Goal: Task Accomplishment & Management: Use online tool/utility

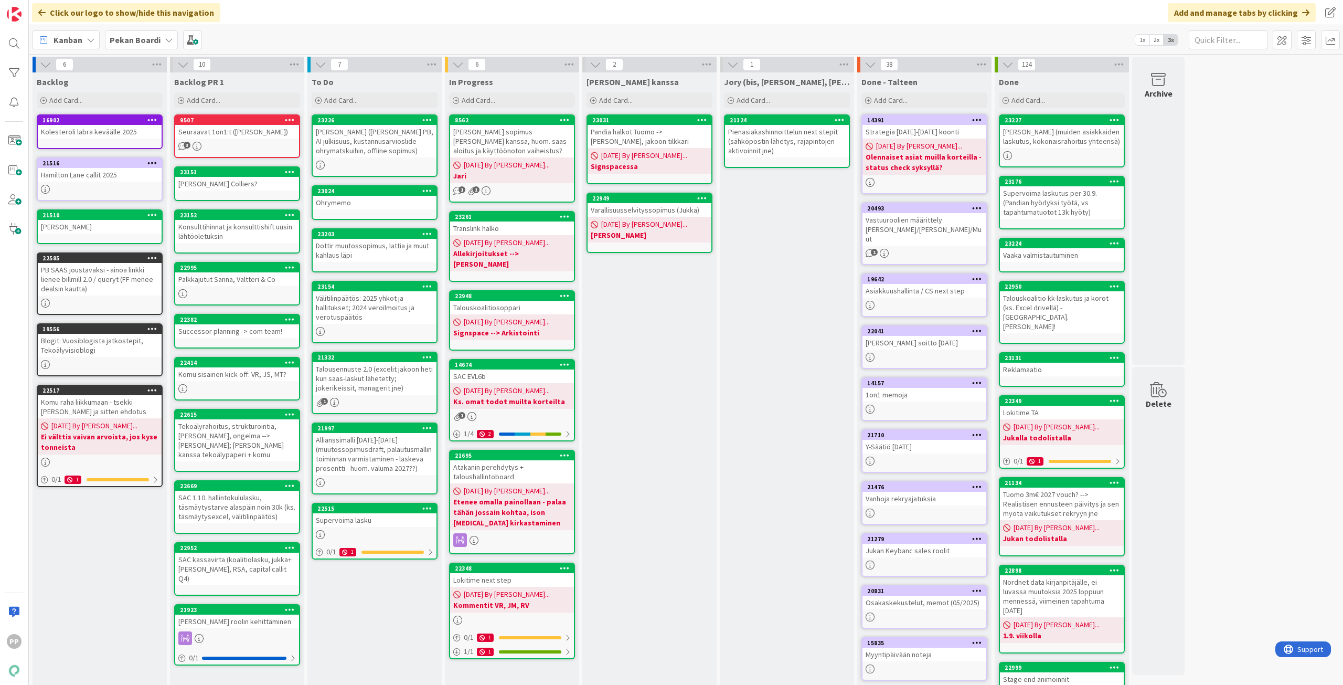
scroll to position [12, 0]
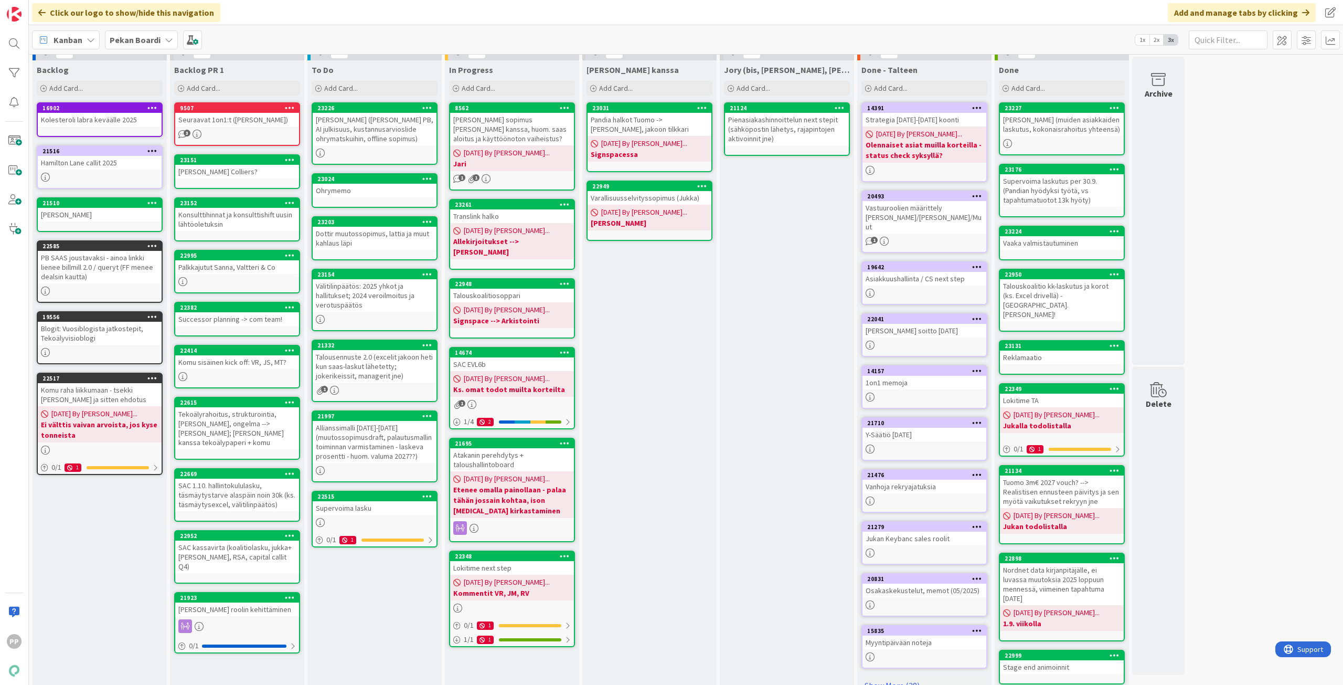
click at [616, 335] on div "[PERSON_NAME] kanssa Add Card... 23031 Pandia halkot Tuomo -> [PERSON_NAME], ja…" at bounding box center [649, 410] width 134 height 700
click at [344, 86] on span "Add Card..." at bounding box center [341, 87] width 34 height 9
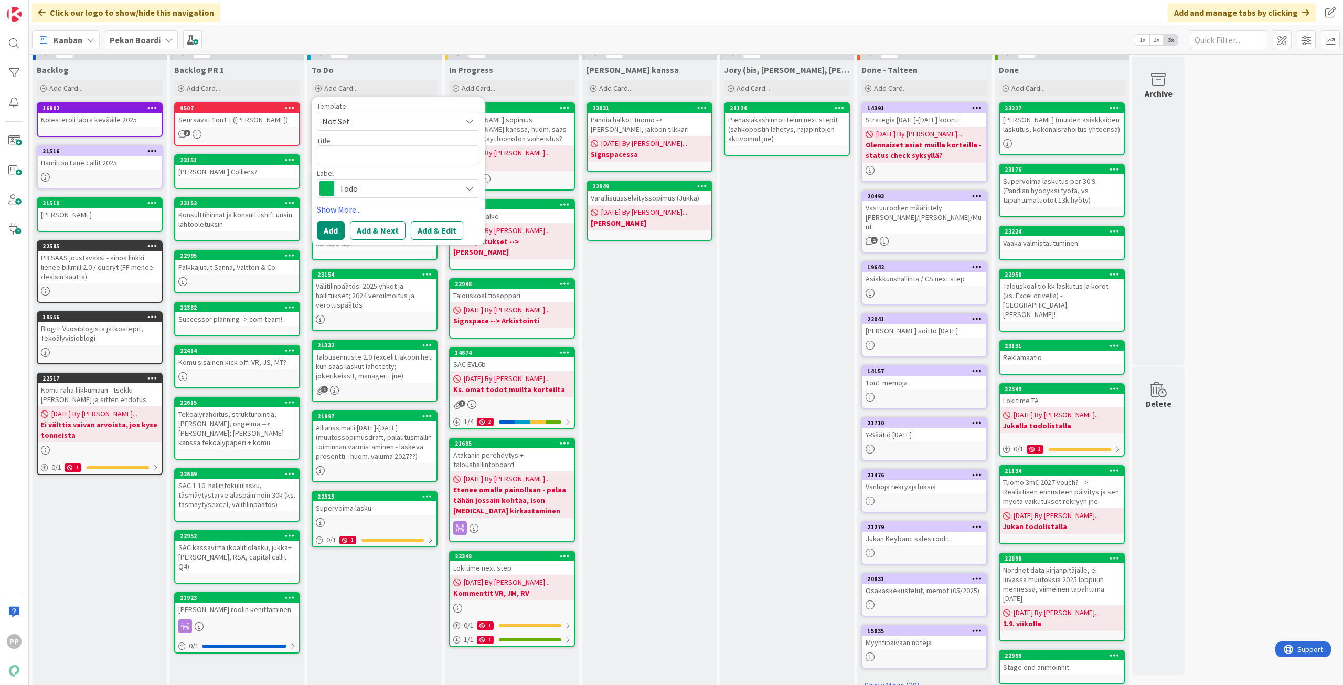
type textarea "x"
type textarea "K"
type textarea "x"
type textarea "Ke"
type textarea "x"
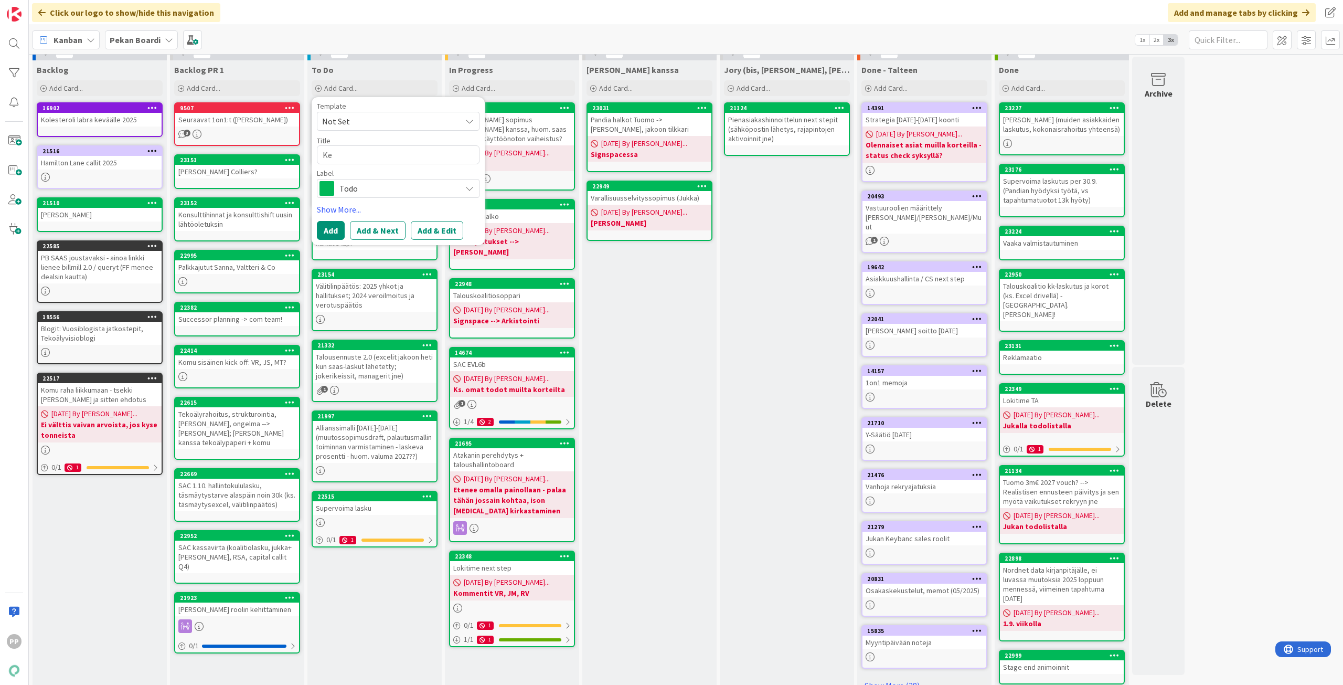
type textarea "[PERSON_NAME]"
type textarea "x"
type textarea "Kenn"
type textarea "x"
type textarea "Kenno"
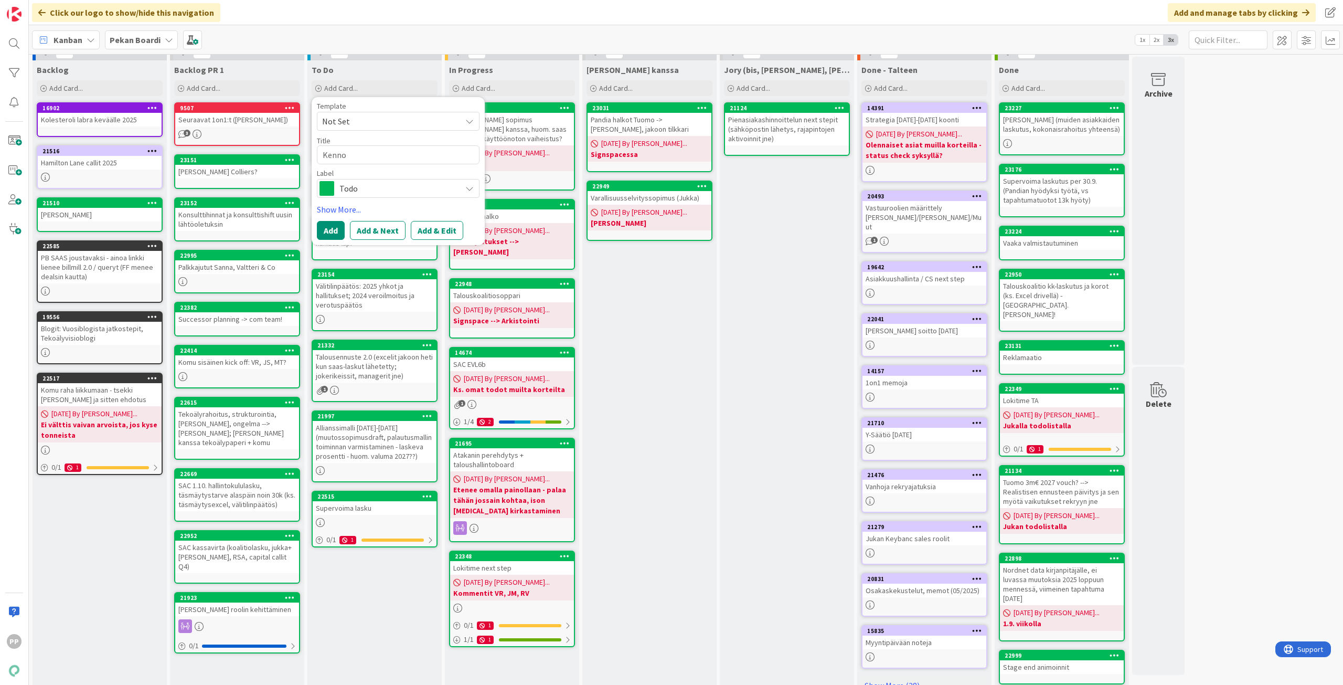
type textarea "x"
type textarea "Kenno"
type textarea "x"
type textarea "[PERSON_NAME]"
type textarea "x"
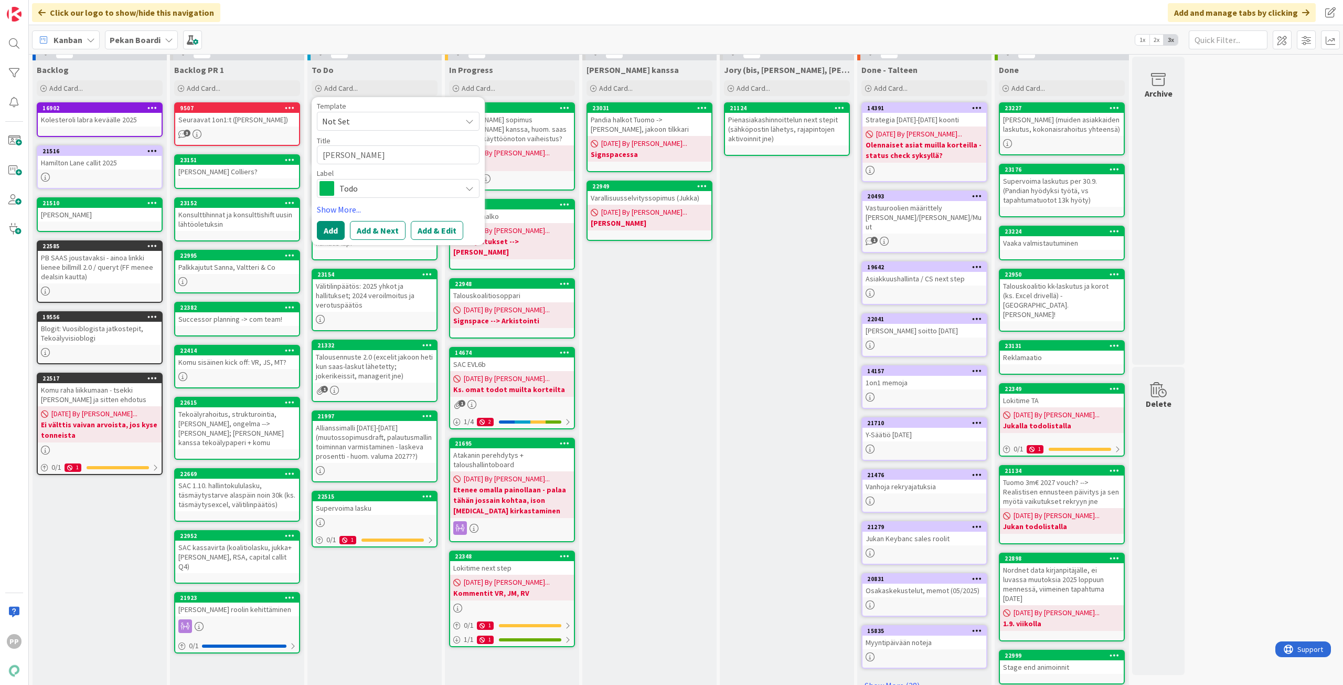
type textarea "[PERSON_NAME]"
type textarea "x"
type textarea "[PERSON_NAME]"
type textarea "x"
type textarea "[PERSON_NAME]"
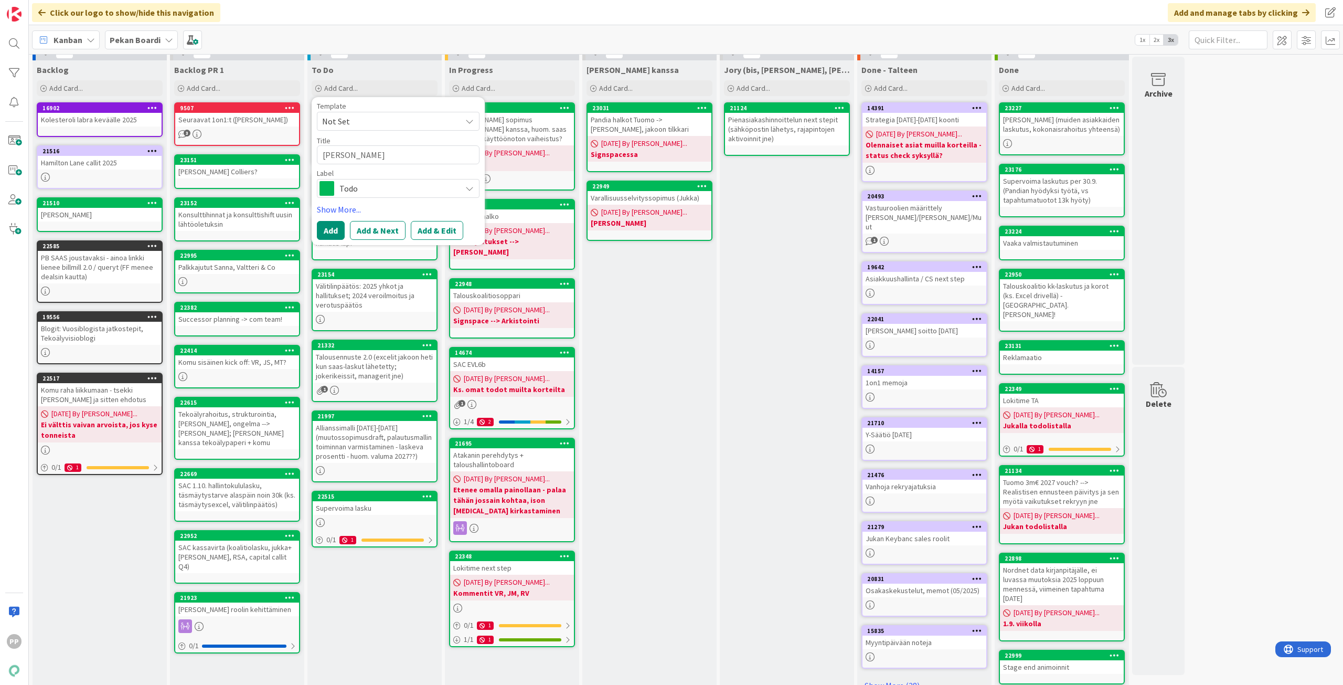
type textarea "x"
type textarea "[PERSON_NAME]"
type textarea "x"
type textarea "[PERSON_NAME]"
type textarea "x"
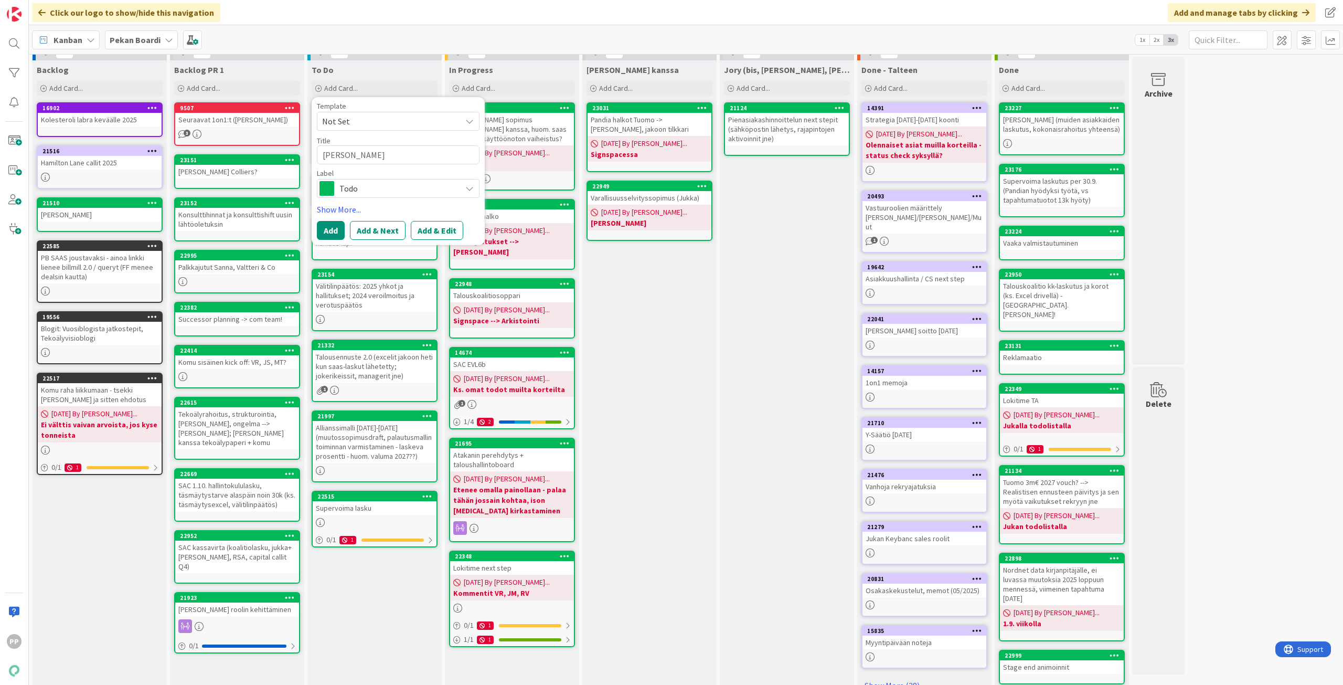
type textarea "[PERSON_NAME]"
type textarea "x"
type textarea "[PERSON_NAME]"
type textarea "x"
type textarea "[PERSON_NAME]"
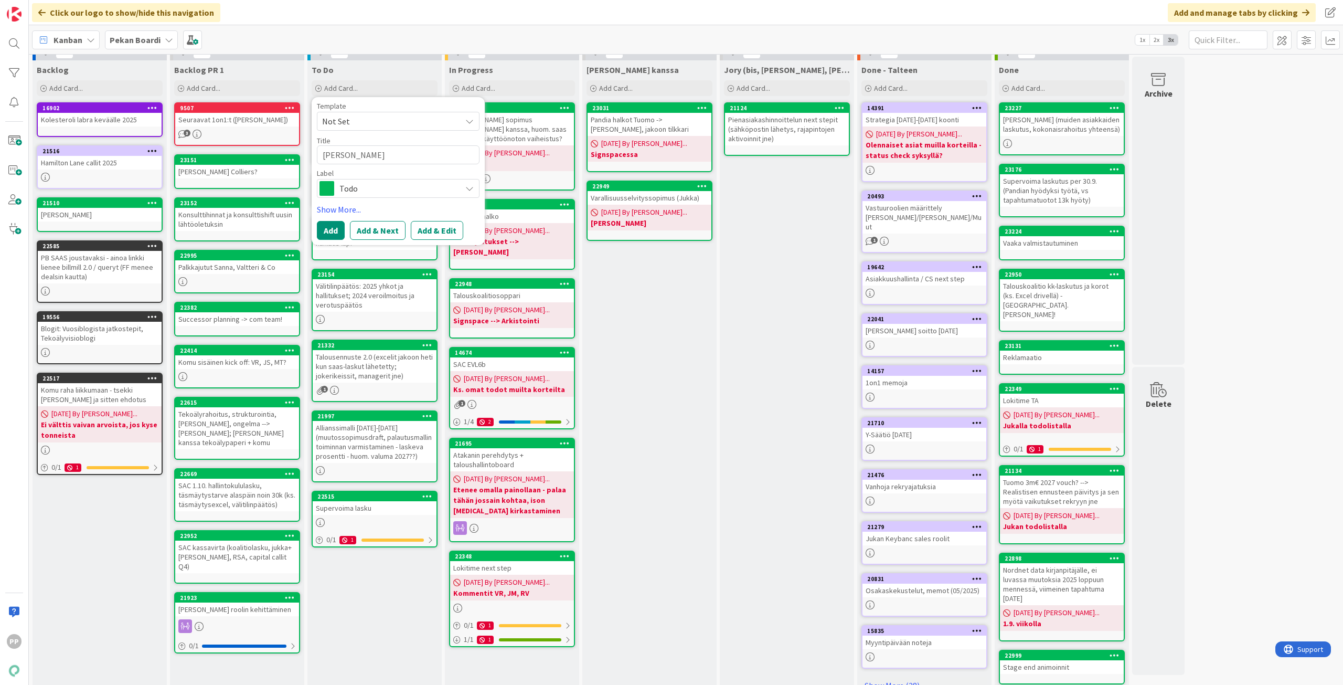
type textarea "x"
type textarea "[PERSON_NAME]"
type textarea "x"
type textarea "[PERSON_NAME]"
type textarea "x"
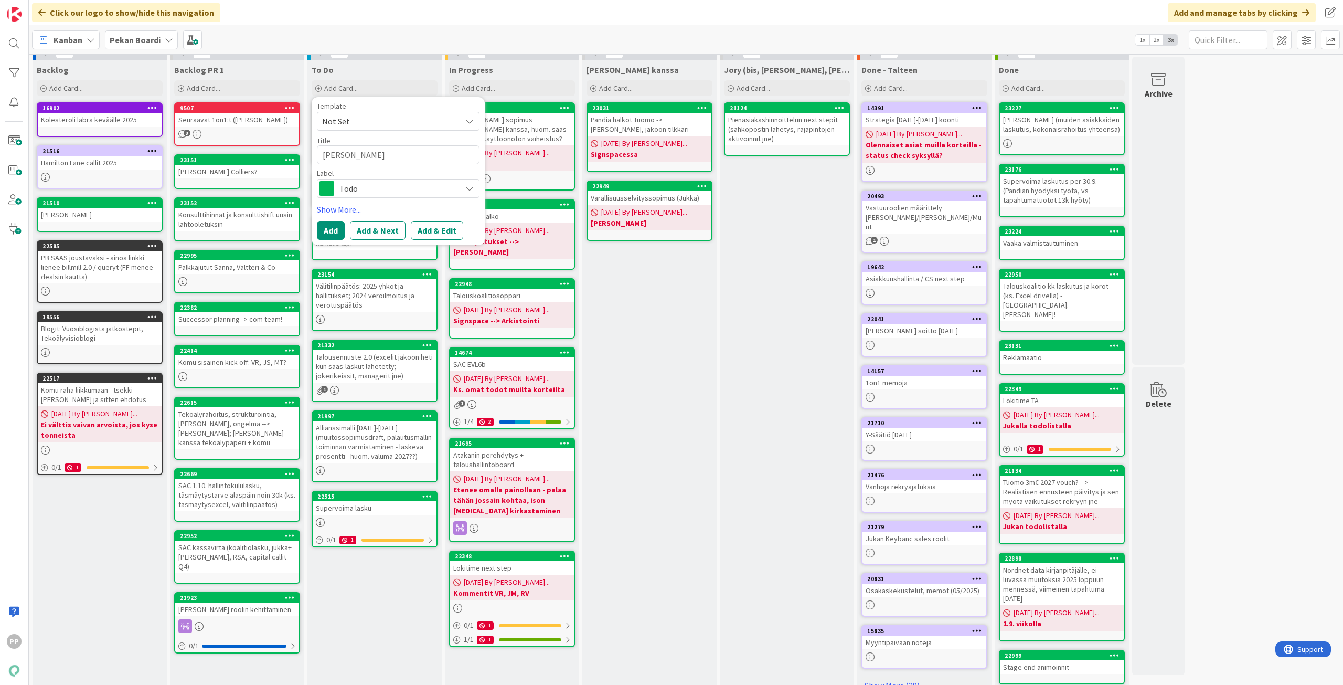
type textarea "[PERSON_NAME]"
type textarea "x"
type textarea "[PERSON_NAME]"
type textarea "x"
type textarea "[PERSON_NAME]"
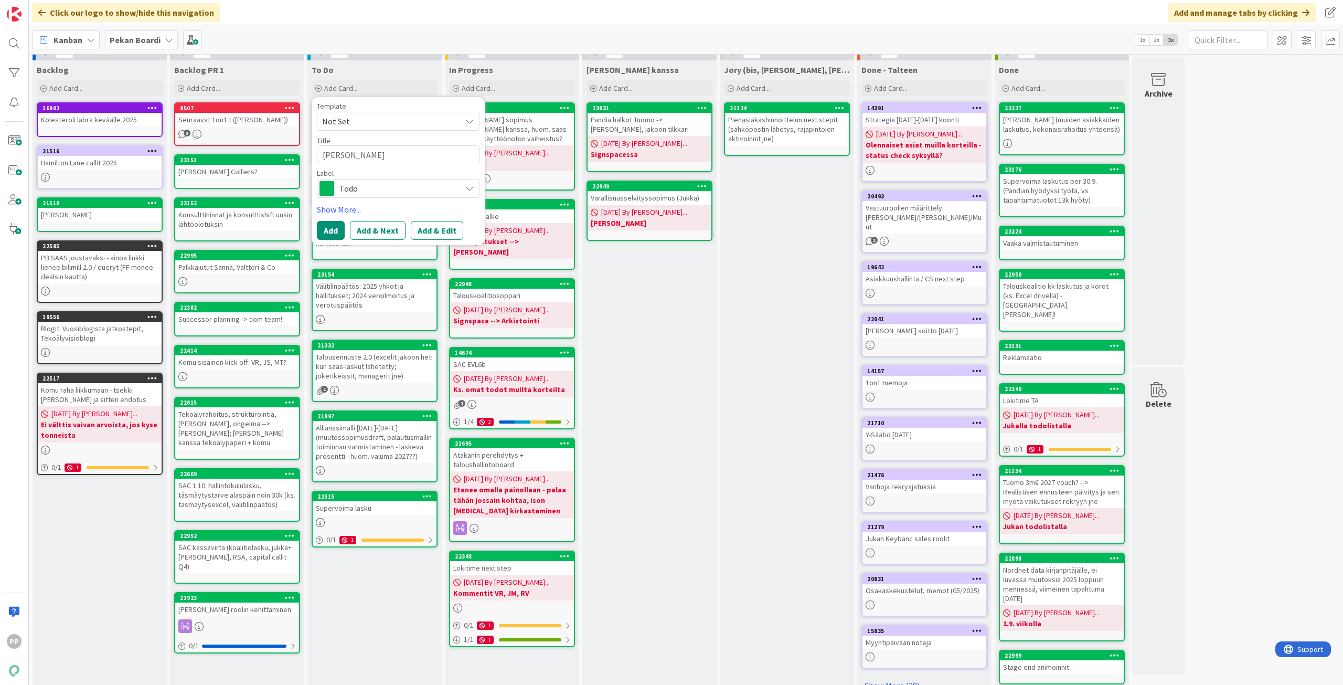
type textarea "x"
type textarea "[PERSON_NAME] Mobiiliap"
type textarea "x"
type textarea "[PERSON_NAME]"
type textarea "x"
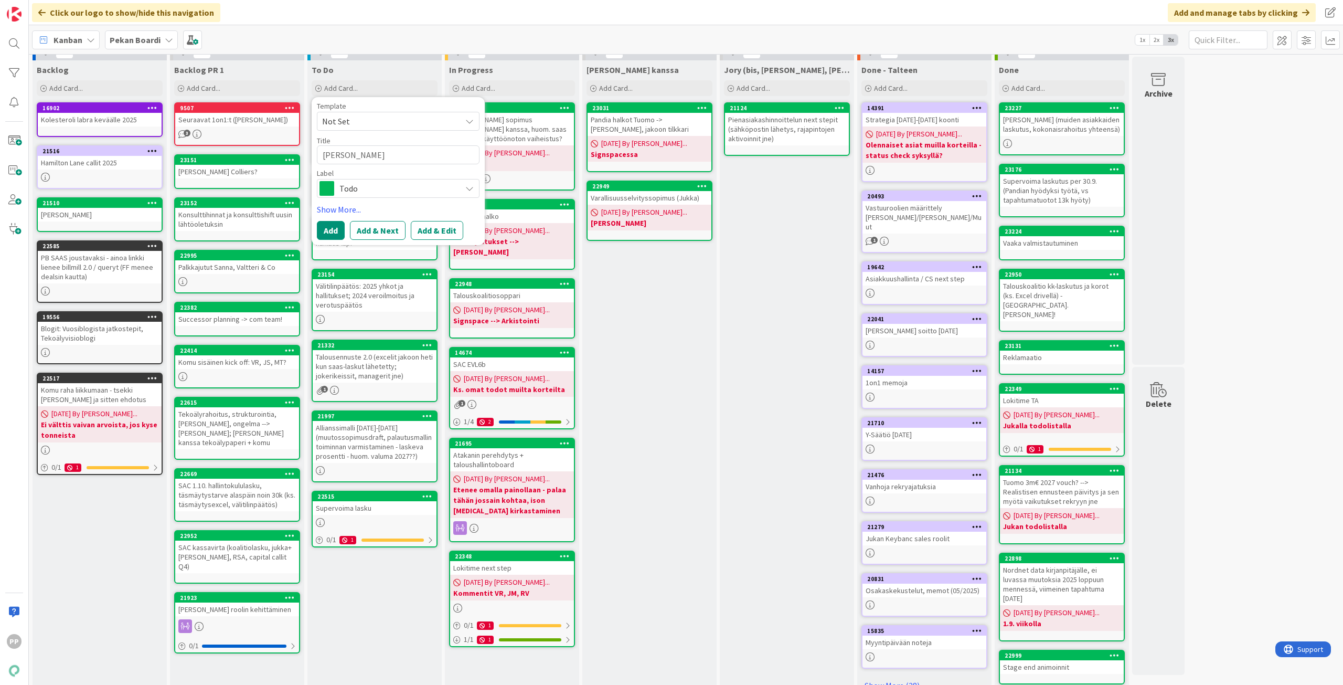
type textarea "[PERSON_NAME]"
type textarea "x"
type textarea "[PERSON_NAME] s"
type textarea "x"
type textarea "[PERSON_NAME] so"
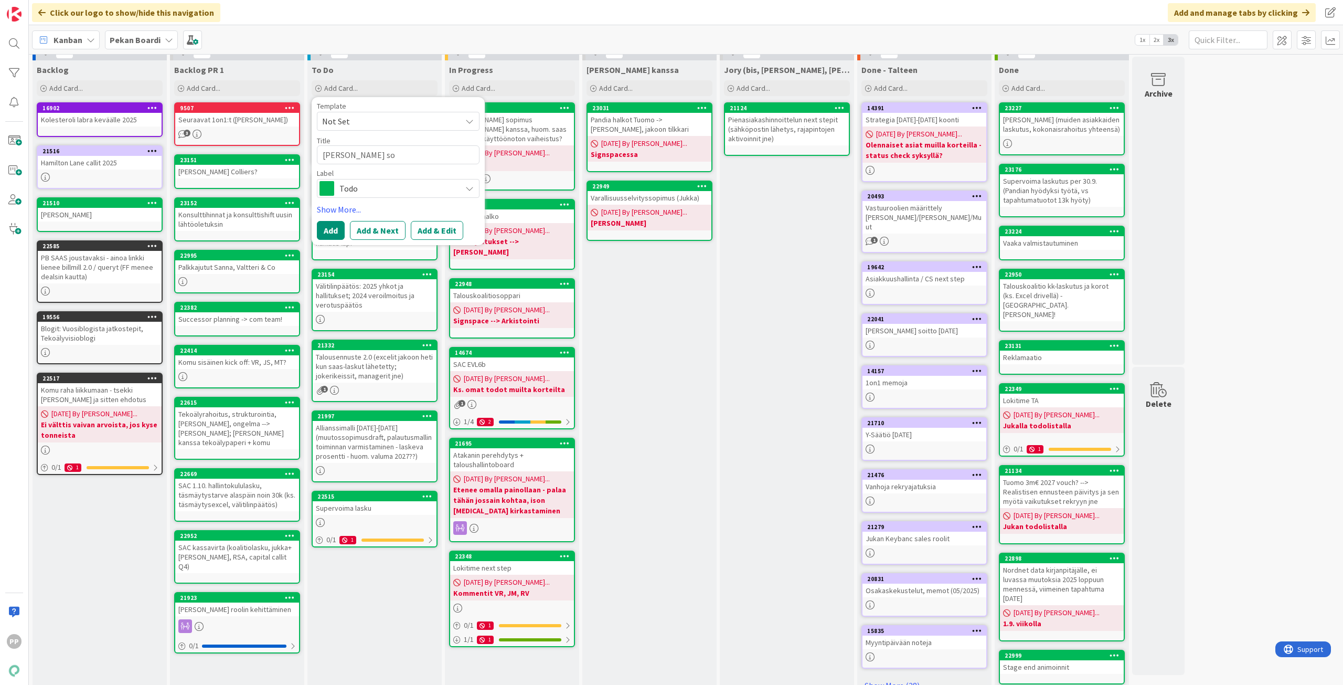
type textarea "x"
type textarea "Kenno joryyn Mobiiliapp sop"
type textarea "x"
type textarea "Kenno joryyn Mobiiliapp sopi"
type textarea "x"
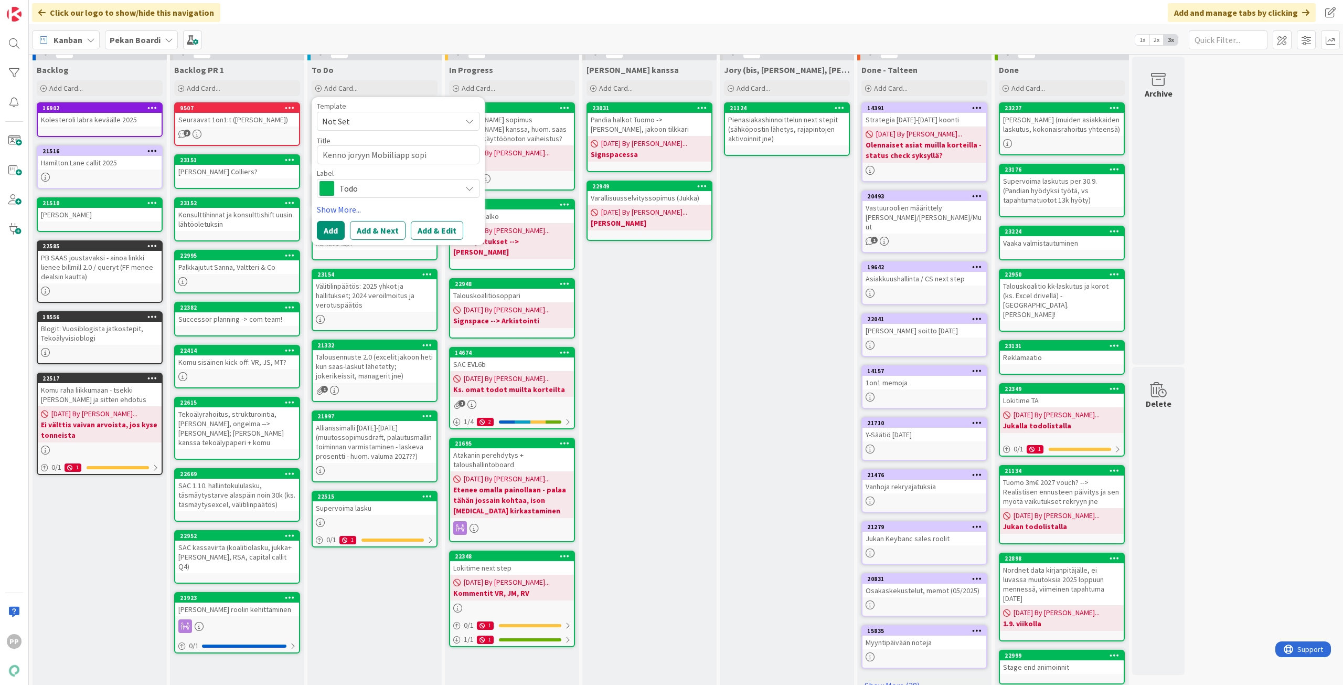
type textarea "Kenno joryyn Mobiiliapp sopim"
type textarea "x"
type textarea "Kenno joryyn Mobiiliapp sopimu"
type textarea "x"
type textarea "Kenno joryyn Mobiiliapp sopimus"
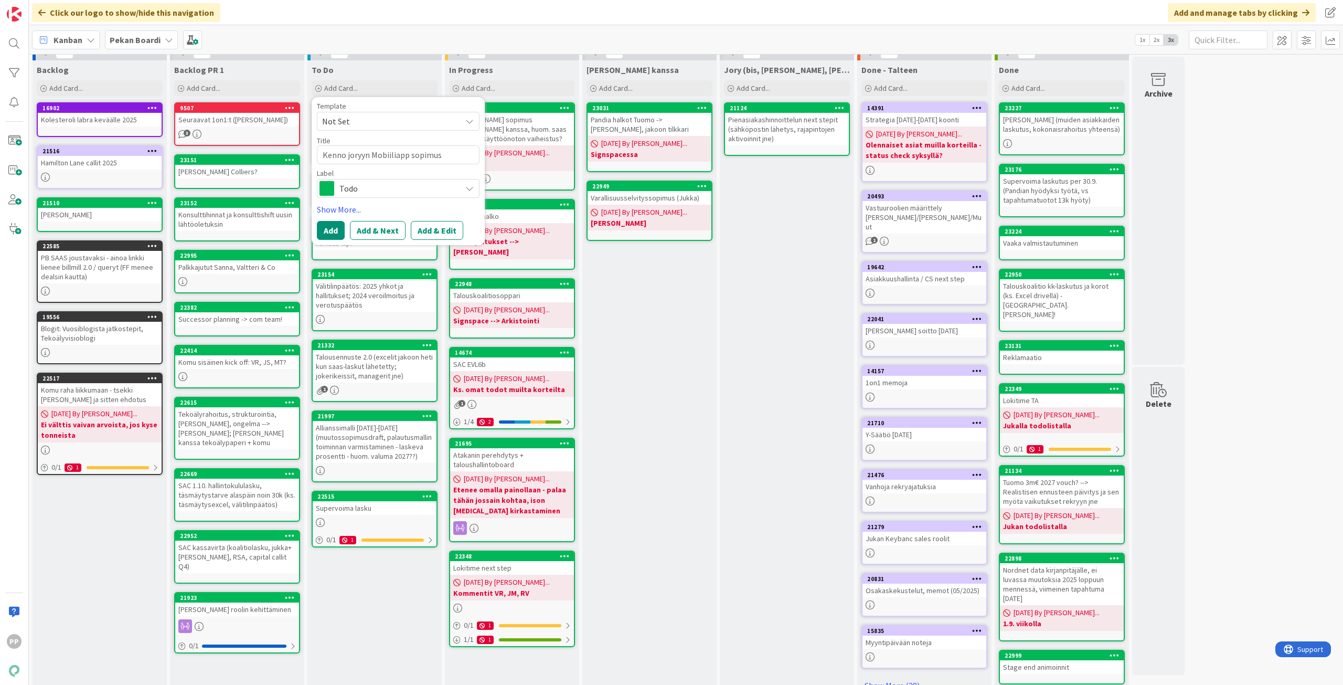
type textarea "x"
type textarea "Kenno joryyn Mobiiliapp sopimusn"
type textarea "x"
type textarea "Kenno joryyn Mobiiliapp sopimusnä"
type textarea "x"
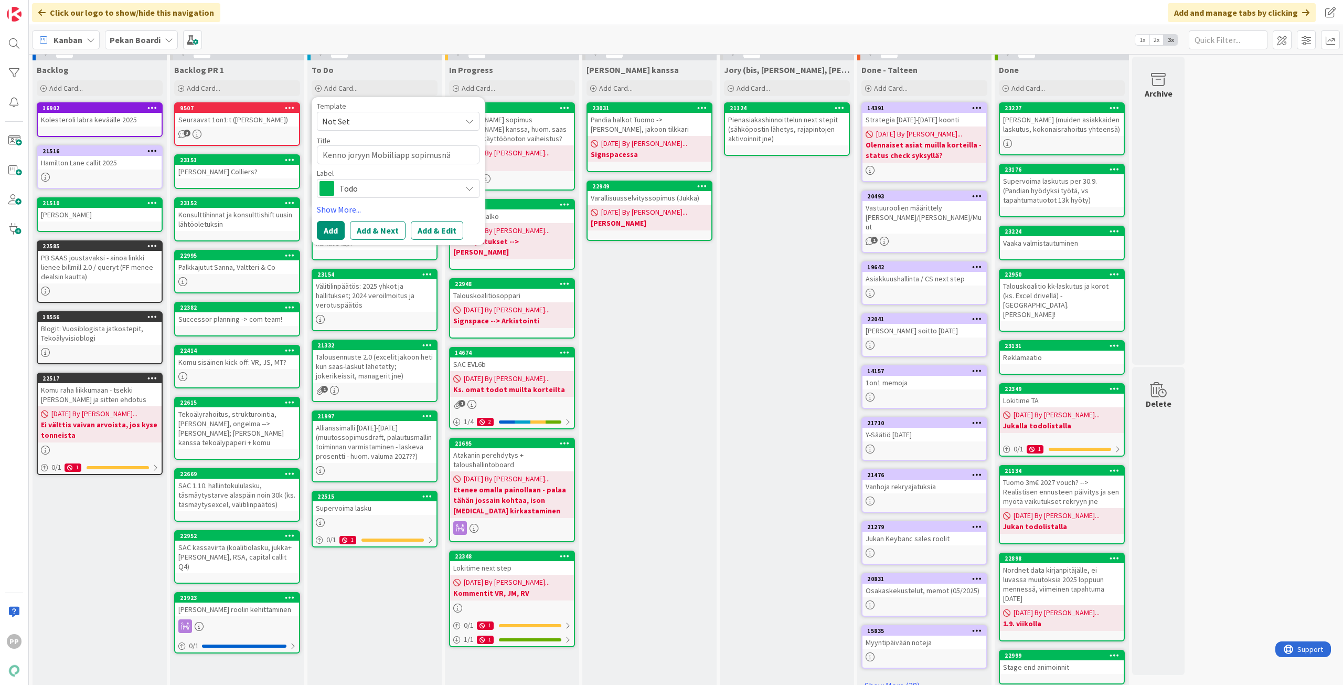
type textarea "Kenno joryyn Mobiiliapp sopimusnäk"
type textarea "x"
type textarea "Kenno joryyn Mobiiliapp sopimusnäkö"
type textarea "x"
type textarea "Kenno joryyn Mobiiliapp sopimusnäkök"
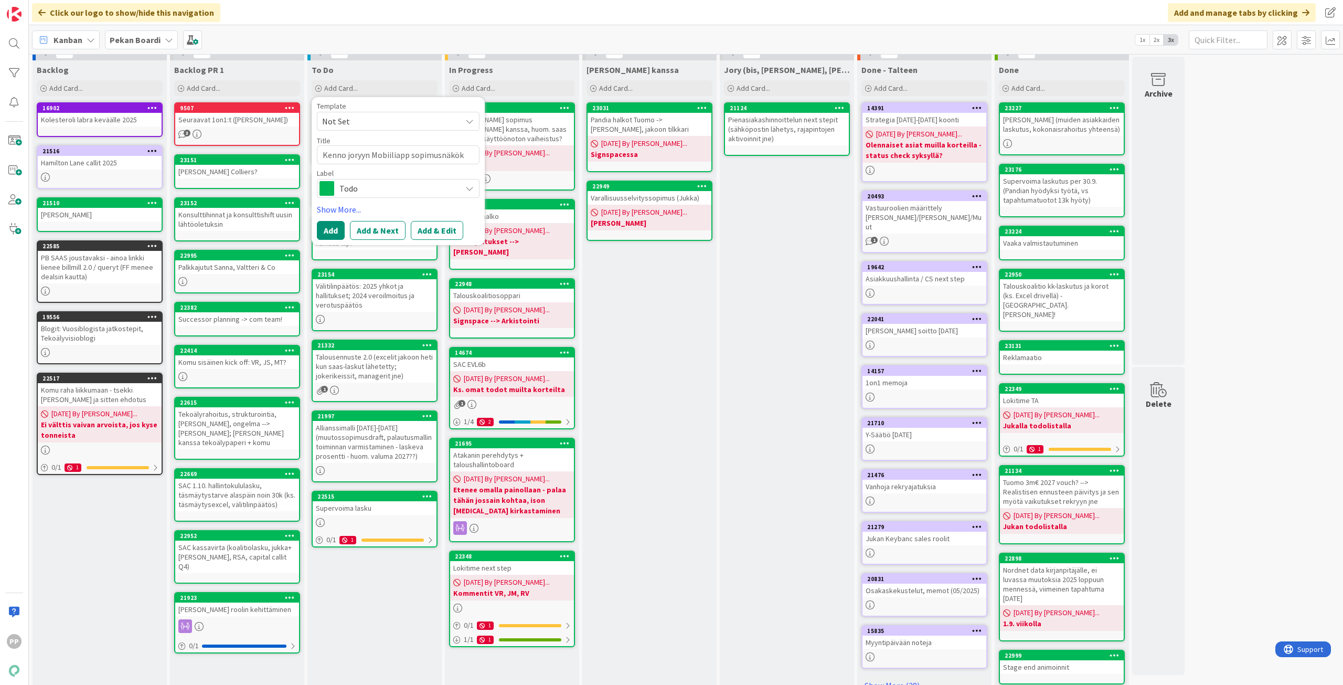
type textarea "x"
type textarea "Kenno joryyn Mobiiliapp sopimusnäköku"
type textarea "x"
type textarea "Kenno joryyn Mobiiliapp sopimusnäkökul"
type textarea "x"
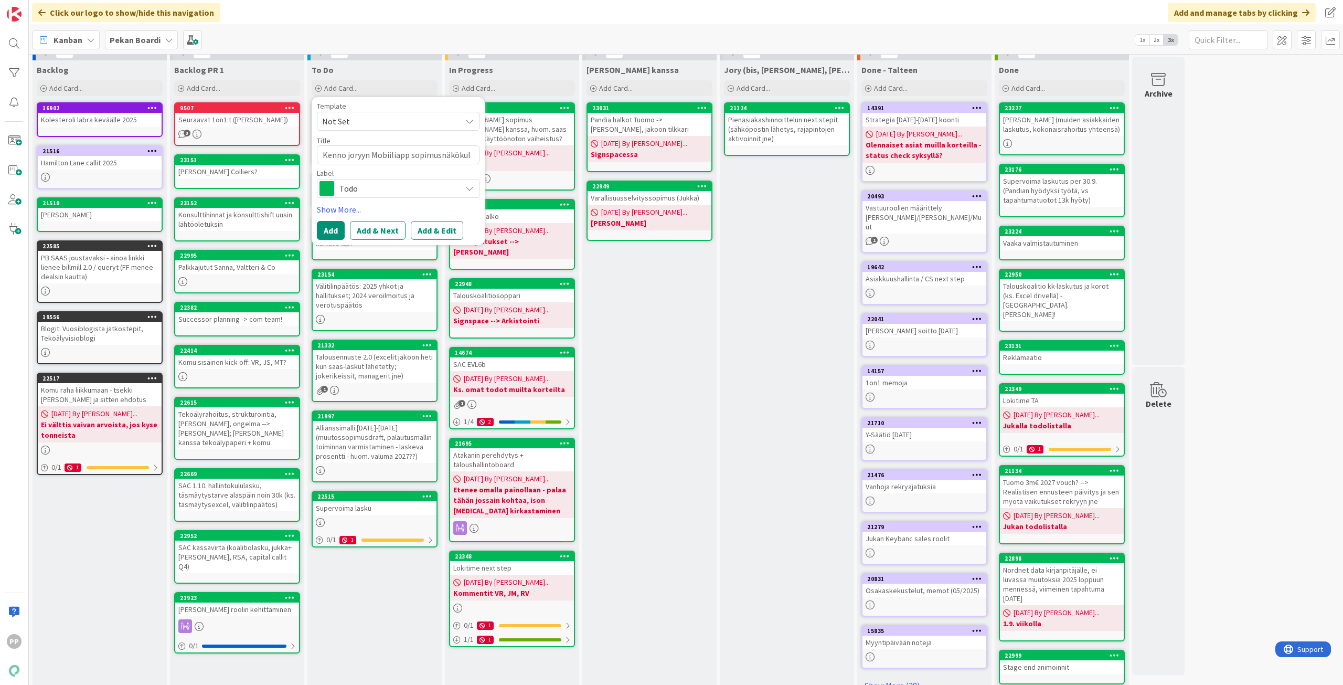
type textarea "Kenno joryyn Mobiiliapp sopimusnäkökulm"
type textarea "x"
type textarea "Kenno joryyn Mobiiliapp sopimusnäkökulma"
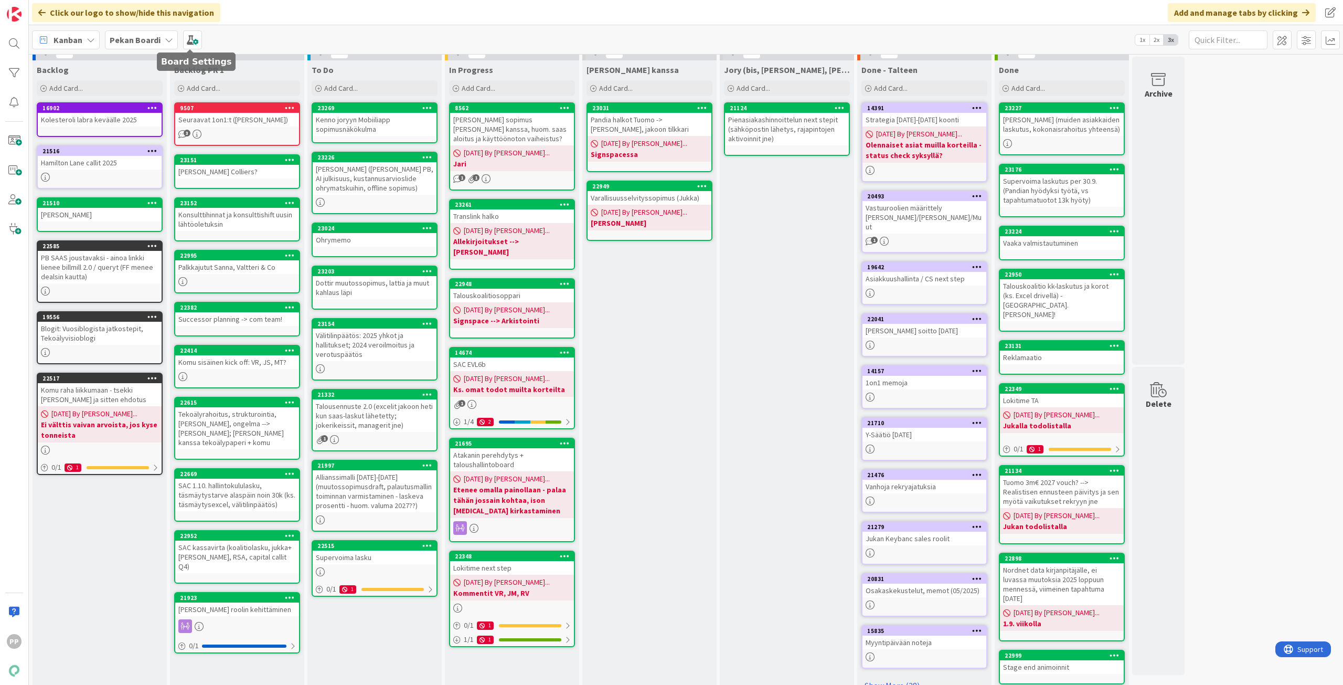
click at [171, 41] on div "Pekan Boardi" at bounding box center [141, 39] width 73 height 19
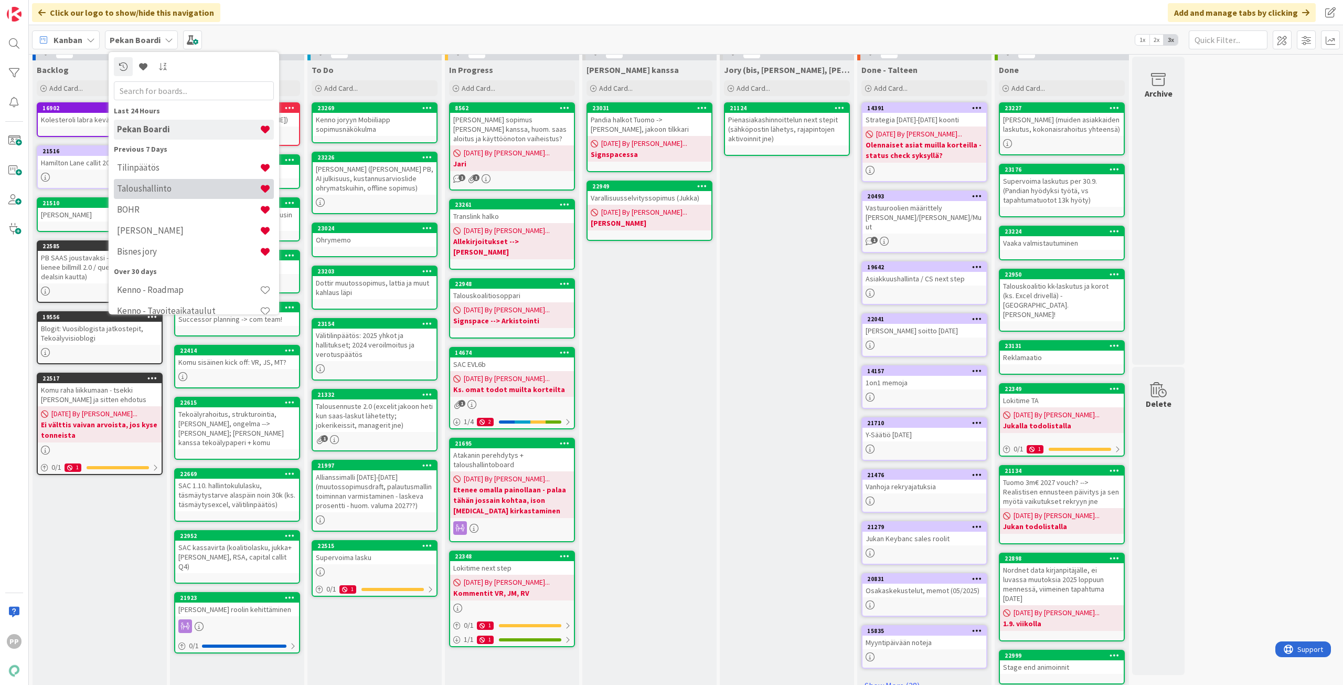
click at [187, 190] on h4 "Taloushallinto" at bounding box center [188, 188] width 143 height 10
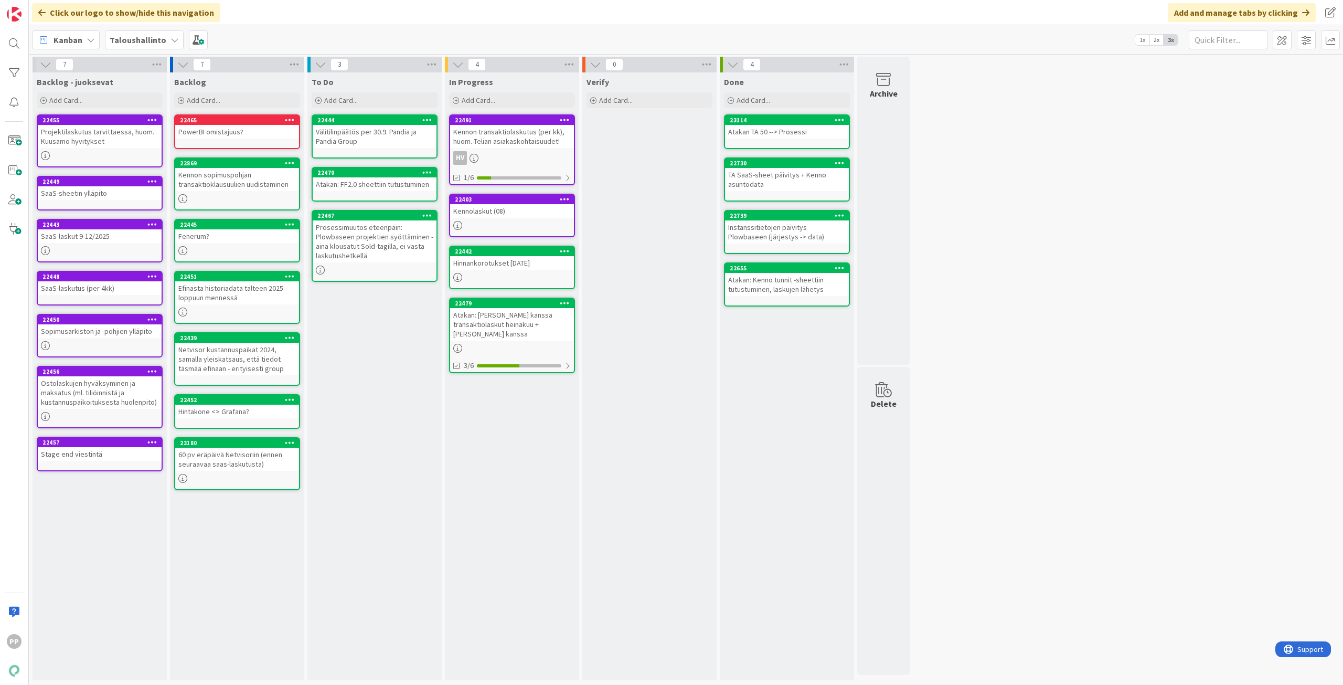
click at [240, 182] on div "Kennon sopimuspohjan transaktioklausuulien uudistaminen" at bounding box center [237, 179] width 124 height 23
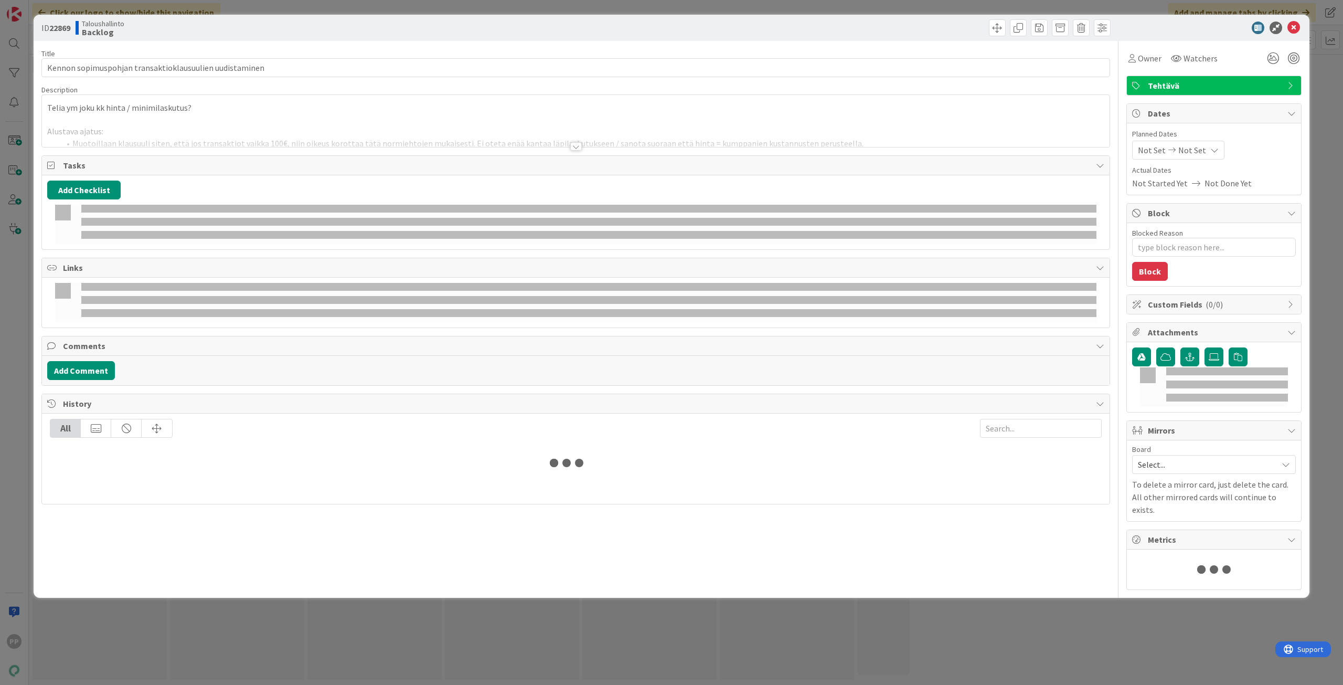
type textarea "x"
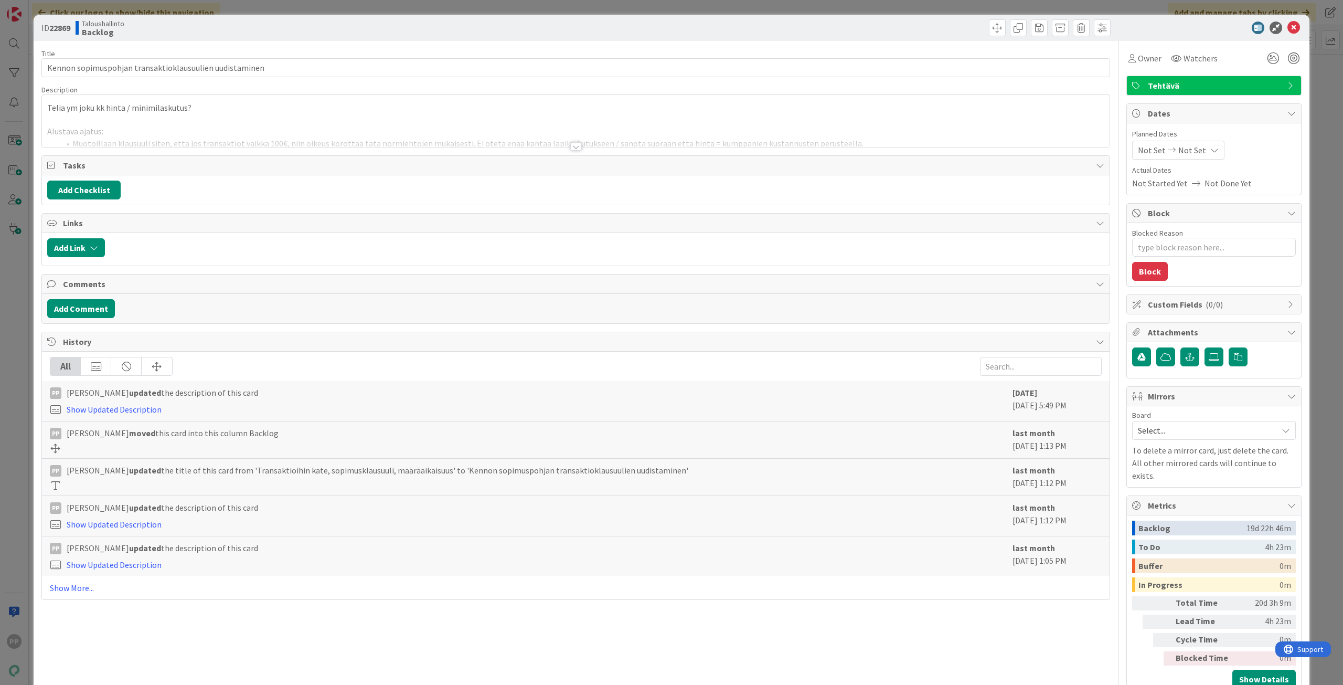
click at [240, 126] on div at bounding box center [576, 133] width 1068 height 27
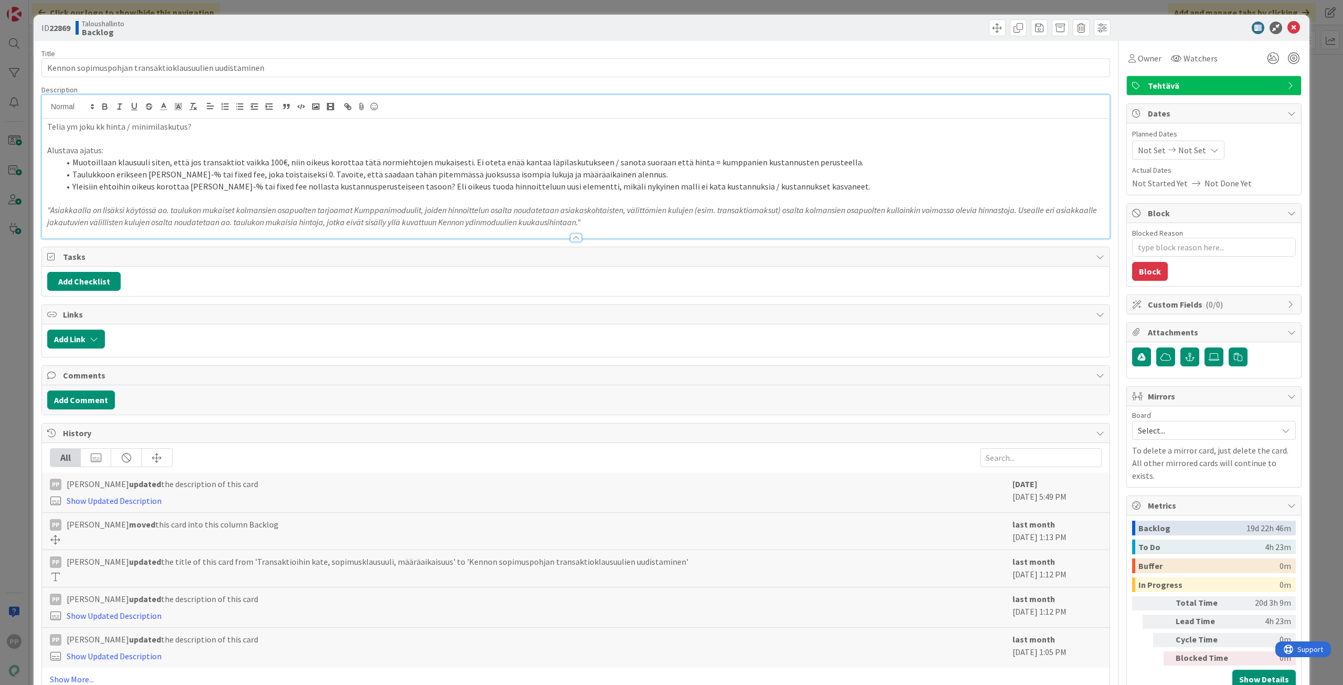
click at [48, 125] on p "Telia ym joku kk hinta / minimilaskutus?" at bounding box center [575, 127] width 1057 height 12
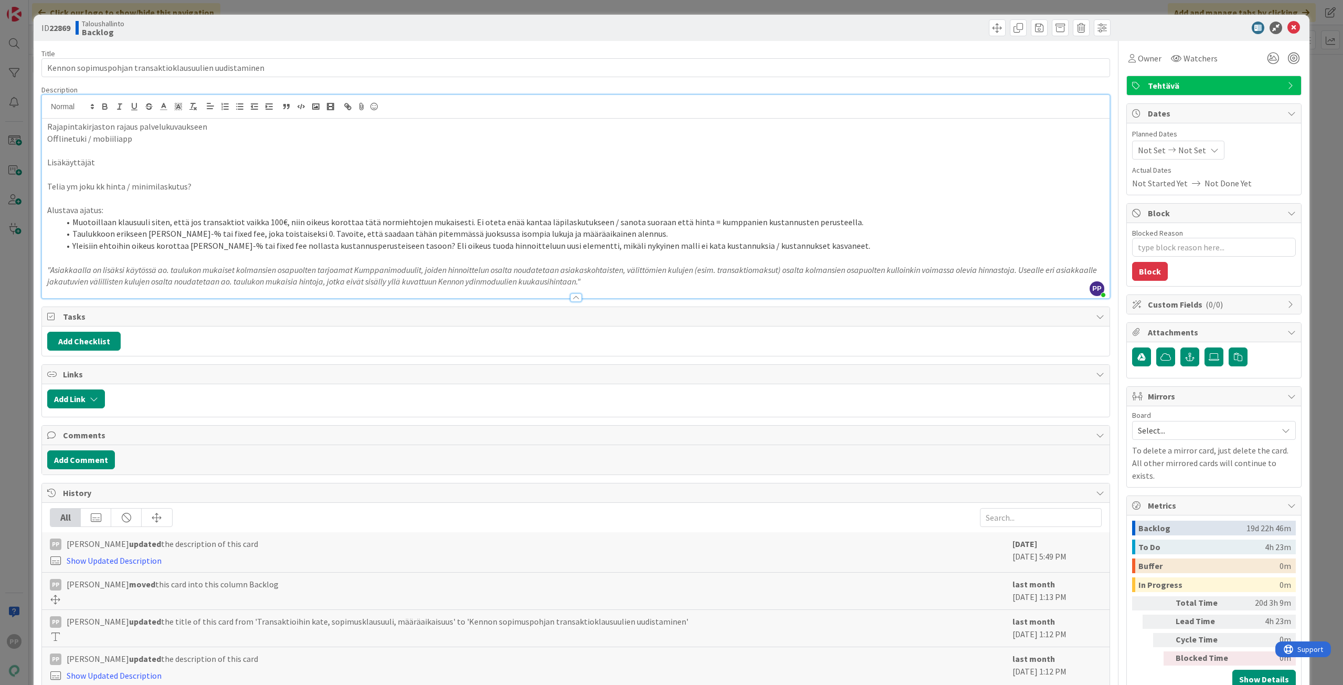
click at [261, 87] on div "Description" at bounding box center [575, 89] width 1069 height 9
click at [276, 48] on div "Title 55 / 128 Kennon sopimuspohjan transaktioklausuulien uudistaminen Descript…" at bounding box center [575, 396] width 1069 height 710
click at [295, 9] on div "ID 22869 Taloushallinto Backlog Title 55 / 128 Kennon sopimuspohjan transaktiok…" at bounding box center [671, 342] width 1343 height 685
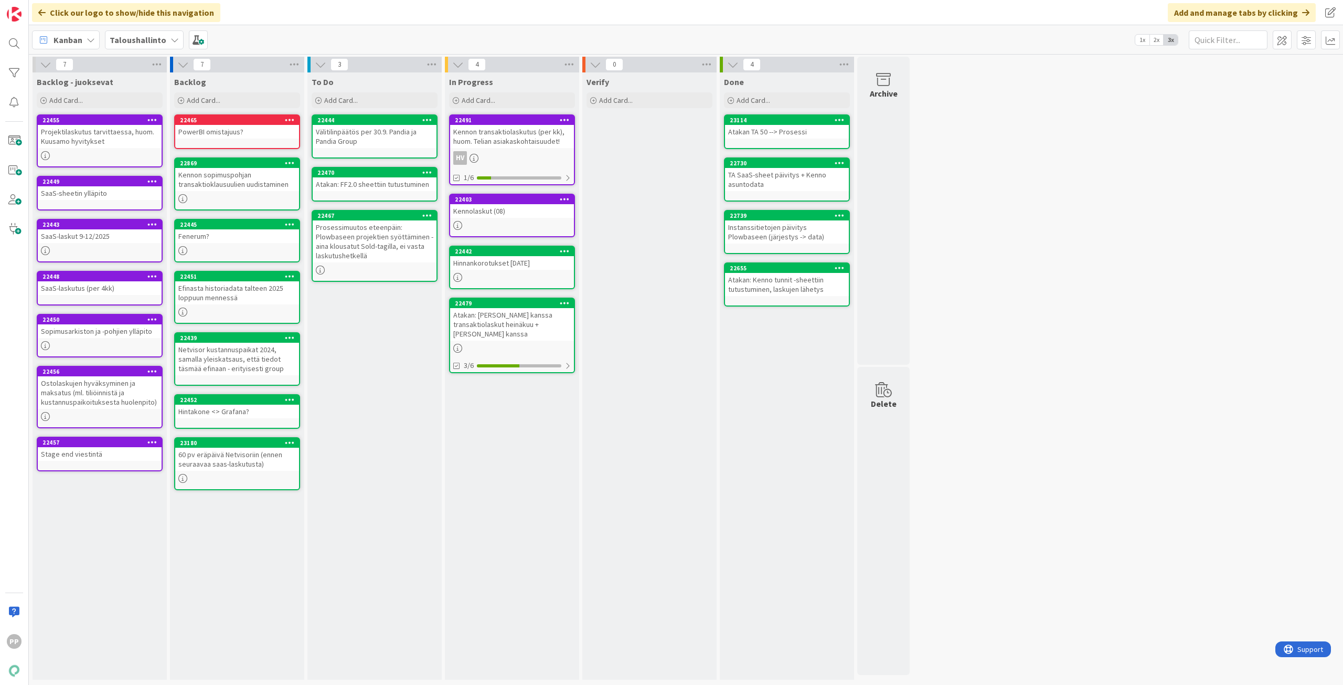
click at [361, 335] on div "To Do Add Card... 22444 Välitilinpäätös per 30.9. Pandia ja Pandia Group 22470 …" at bounding box center [374, 375] width 134 height 607
click at [165, 40] on div "Taloushallinto" at bounding box center [144, 39] width 79 height 19
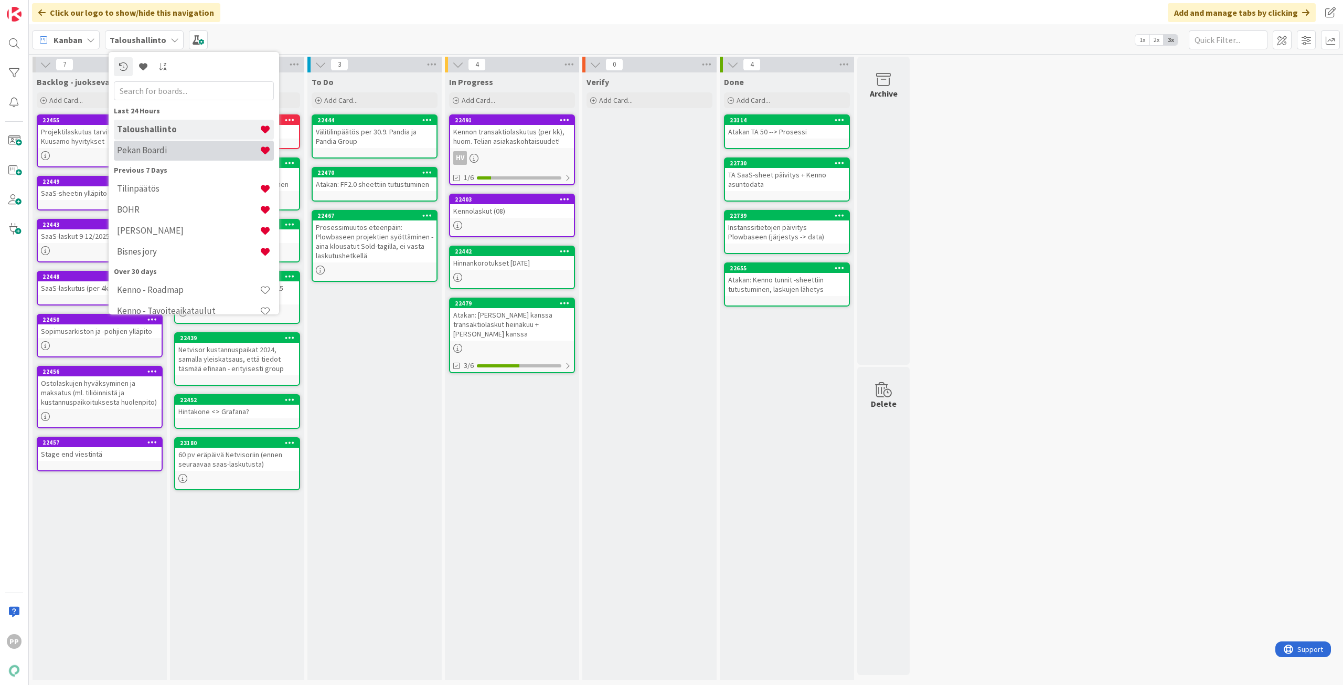
click at [184, 147] on h4 "Pekan Boardi" at bounding box center [188, 150] width 143 height 10
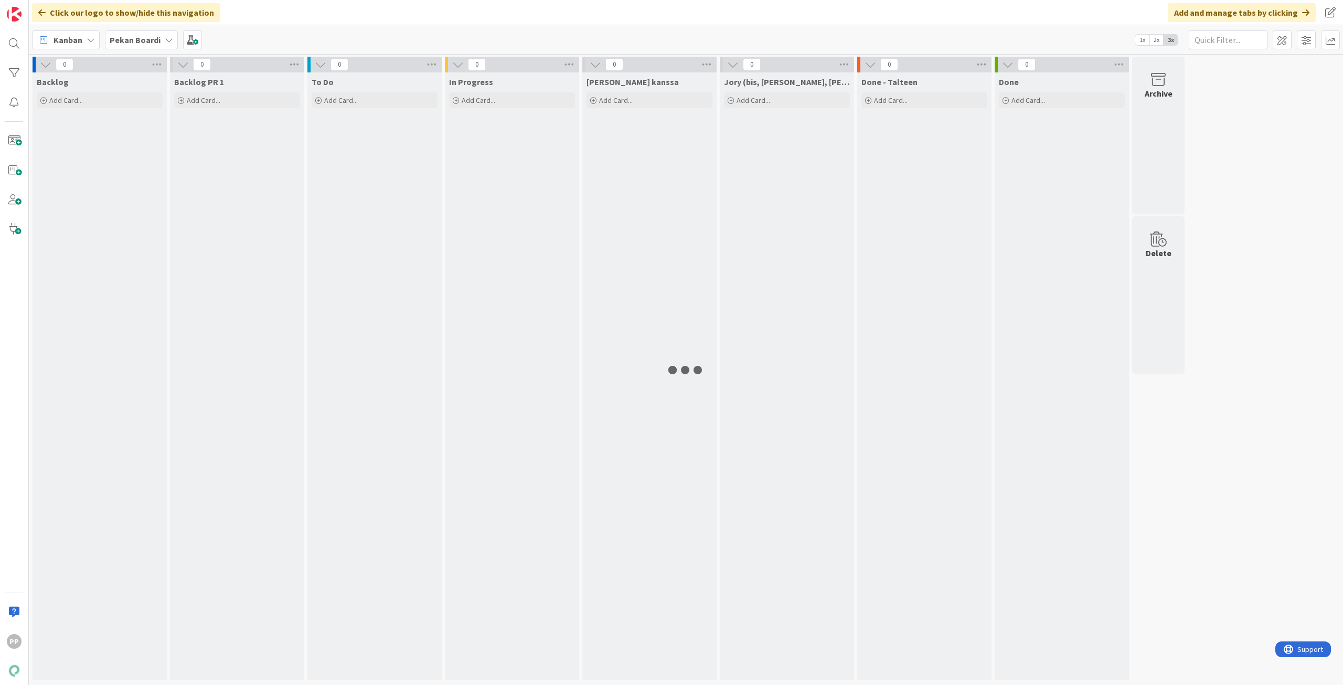
click at [246, 30] on div "Kanban Pekan Boardi 1x 2x 3x" at bounding box center [686, 39] width 1314 height 29
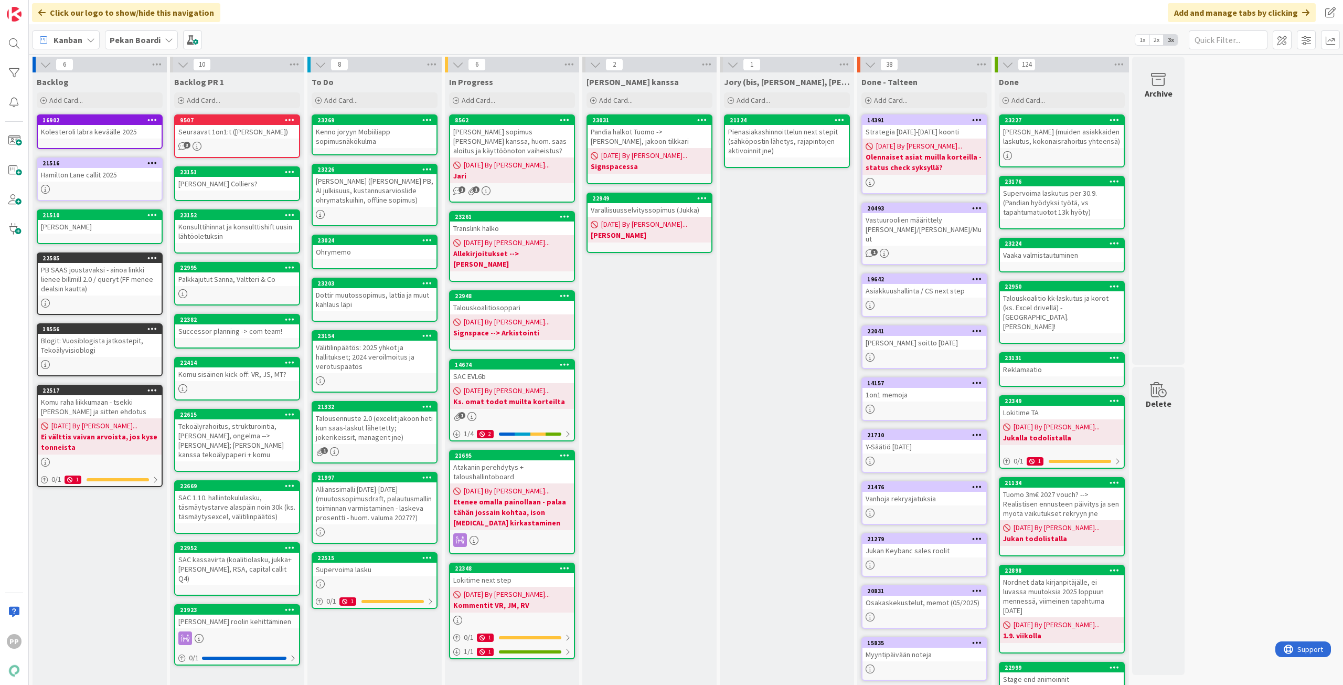
click at [654, 387] on div "[PERSON_NAME] kanssa Add Card... 23031 Pandia halkot Tuomo -> [PERSON_NAME], ja…" at bounding box center [649, 422] width 134 height 700
click at [663, 411] on div "[PERSON_NAME] kanssa Add Card... 23031 Pandia halkot Tuomo -> [PERSON_NAME], ja…" at bounding box center [649, 422] width 134 height 700
click at [660, 445] on div "[PERSON_NAME] kanssa Add Card... 23031 Pandia halkot Tuomo -> [PERSON_NAME], ja…" at bounding box center [649, 422] width 134 height 700
click at [658, 444] on div "[PERSON_NAME] kanssa Add Card... 23031 Pandia halkot Tuomo -> [PERSON_NAME], ja…" at bounding box center [649, 422] width 134 height 700
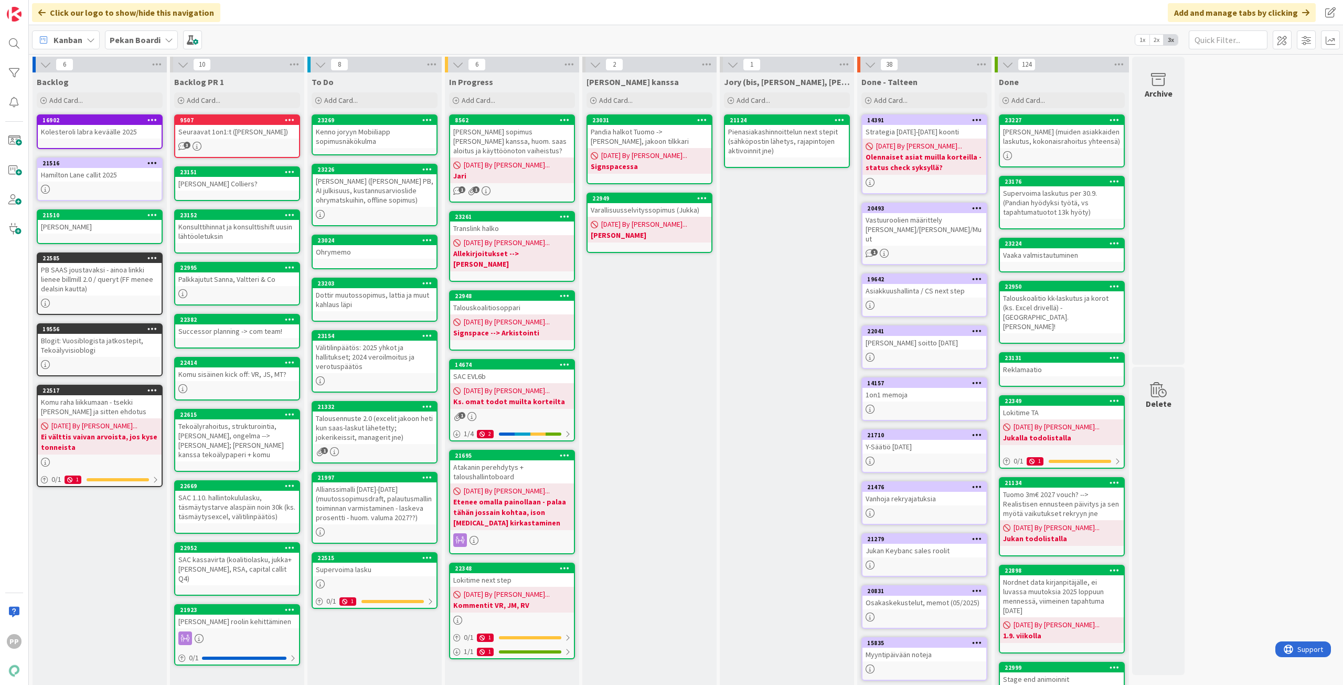
click at [389, 199] on div "[PERSON_NAME] ([PERSON_NAME] PB, AI julkisuus, kustannusarvioslide ohrymatskuih…" at bounding box center [375, 190] width 124 height 33
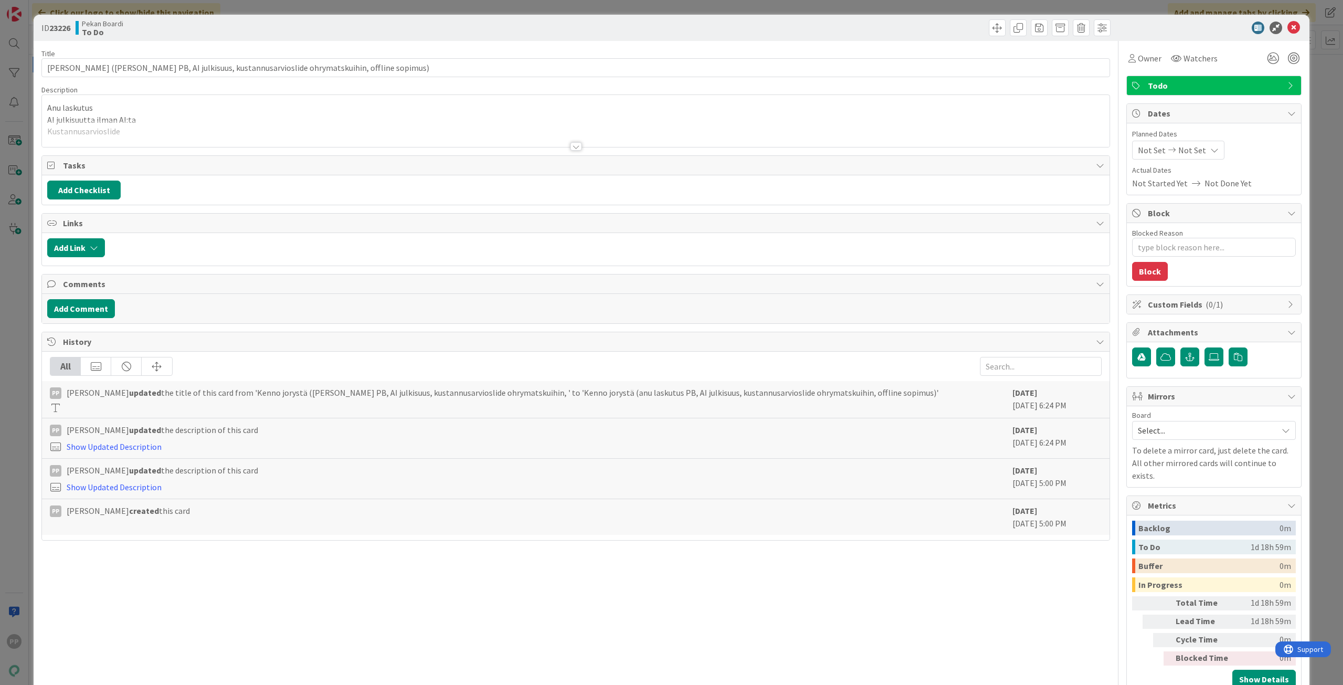
click at [151, 135] on div at bounding box center [576, 133] width 1068 height 27
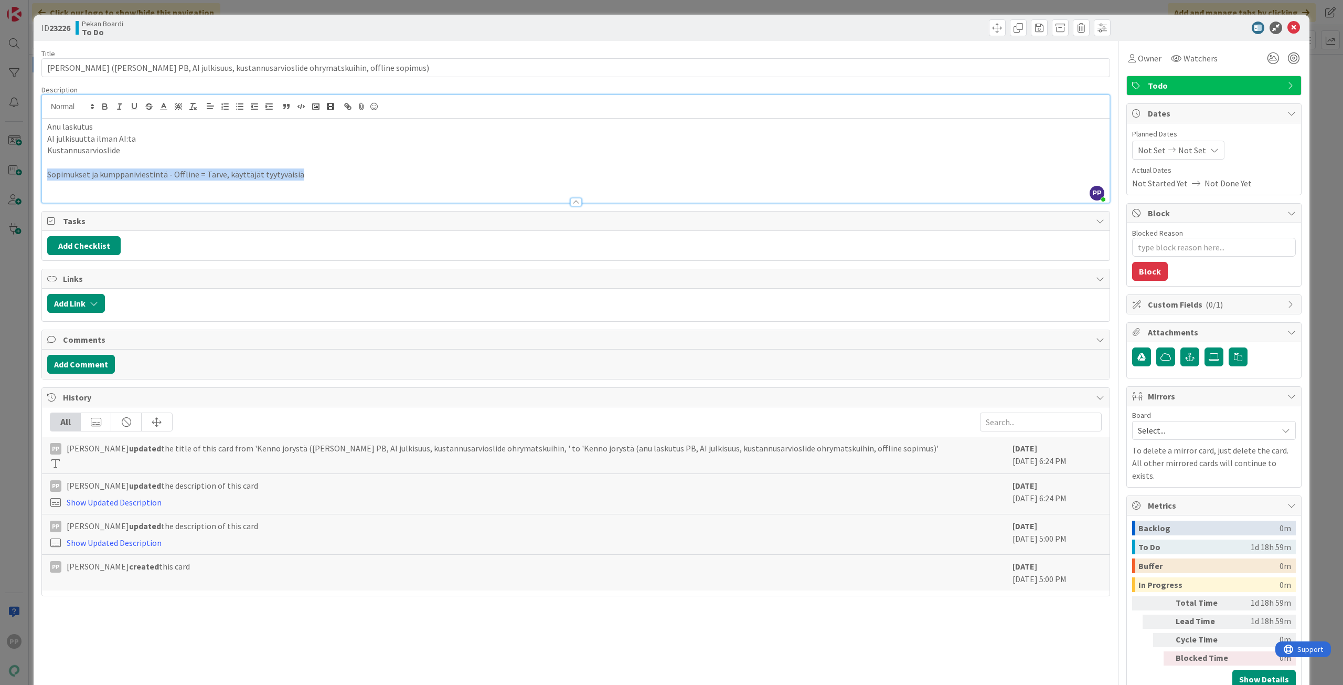
drag, startPoint x: 390, startPoint y: 176, endPoint x: -32, endPoint y: 175, distance: 422.3
click at [0, 175] on html "PP Click our logo to show/hide this navigation Add and manage tabs by clicking …" at bounding box center [671, 342] width 1343 height 685
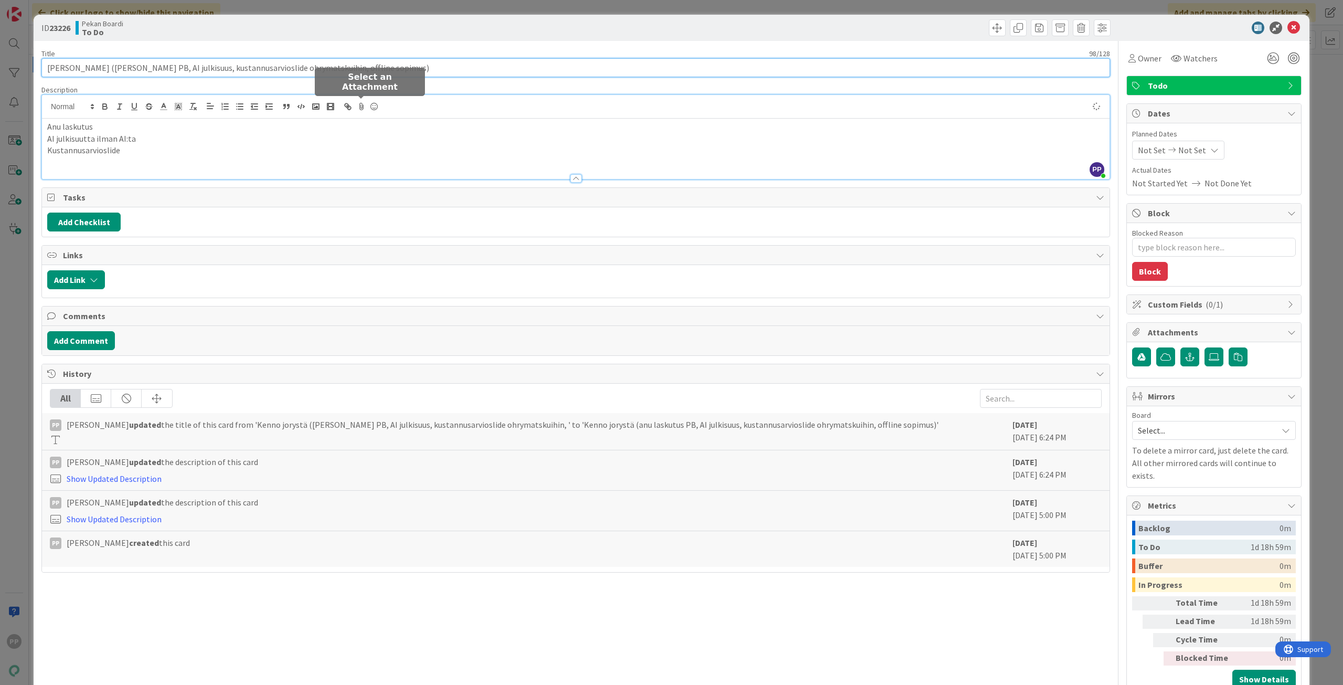
type textarea "x"
drag, startPoint x: 333, startPoint y: 67, endPoint x: 389, endPoint y: 124, distance: 80.1
click at [389, 124] on div "Title 98 / 128 [PERSON_NAME] ([PERSON_NAME] PB, AI julkisuus, kustannusarviosli…" at bounding box center [575, 367] width 1069 height 653
type input "[PERSON_NAME] ([PERSON_NAME] PB, AI julkisuus, kustannusarvioslide ohrymatskuih…"
click at [382, 42] on div "Title 81 / 128 [PERSON_NAME] ([PERSON_NAME] PB, AI julkisuus, kustannusarviosli…" at bounding box center [575, 367] width 1069 height 653
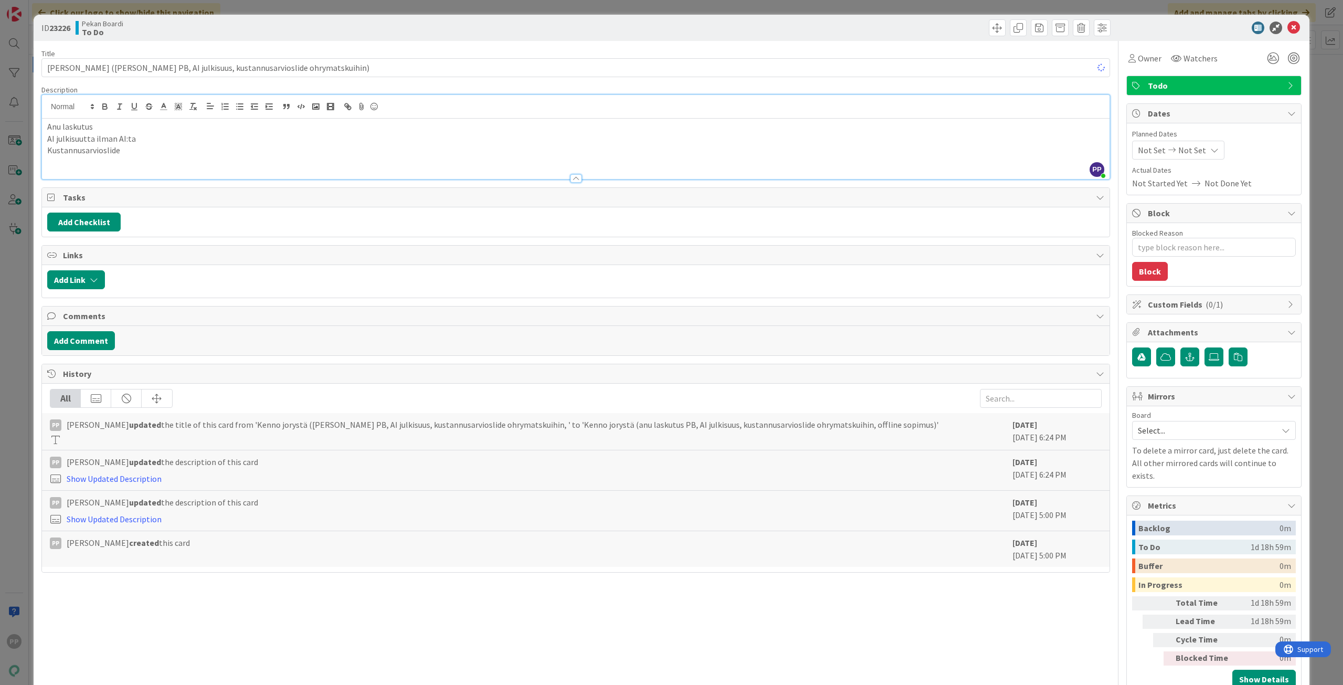
type textarea "x"
click at [382, 17] on div "ID 23226 Pekan Boardi To Do" at bounding box center [672, 28] width 1276 height 26
click at [383, 8] on div "ID 23226 Pekan Boardi To Do Title 81 / 128 Kenno jorystä ([PERSON_NAME] PB, AI …" at bounding box center [671, 342] width 1343 height 685
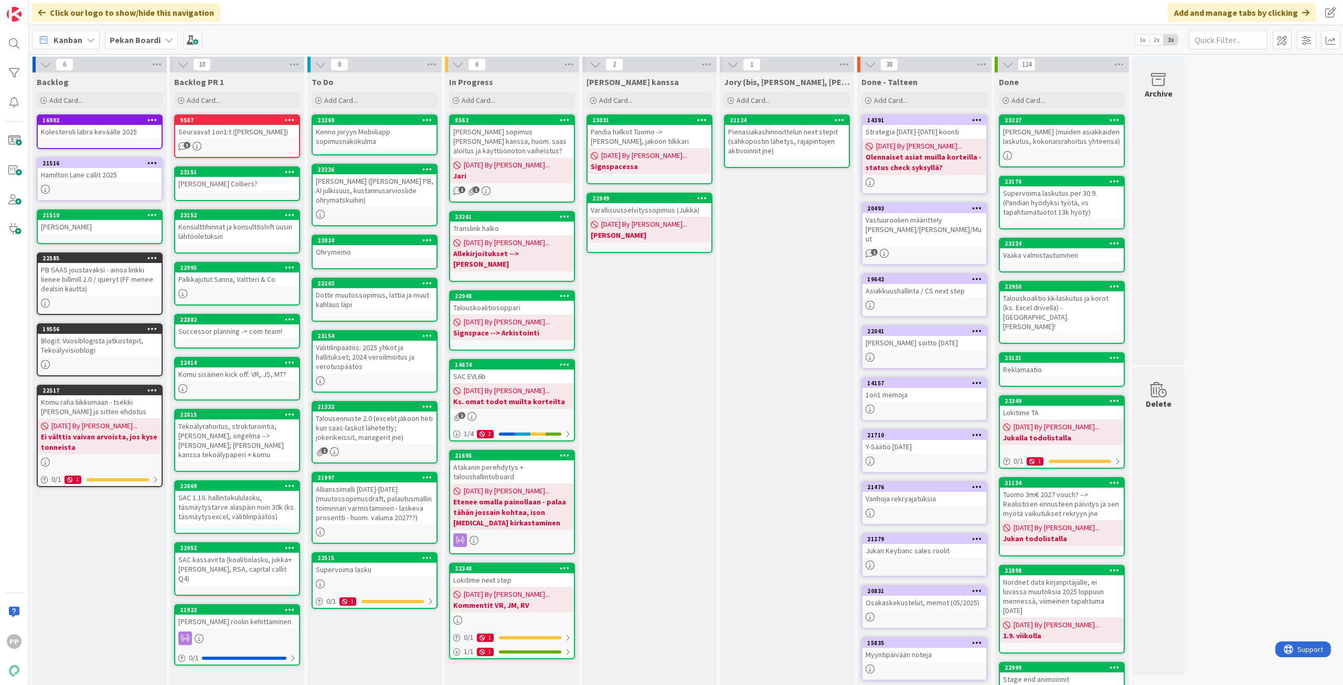
click at [385, 647] on div "To Do Add Card... 23269 Kenno joryyn Mobiiliapp sopimusnäkökulma 23226 Kenno jo…" at bounding box center [374, 422] width 134 height 700
click at [800, 286] on div "Jory (bis, [PERSON_NAME], [PERSON_NAME]) Add Card... 21124 Pienasiakashinnoitte…" at bounding box center [787, 422] width 134 height 700
click at [705, 335] on div "[PERSON_NAME] kanssa Add Card... 23031 Pandia halkot Tuomo -> [PERSON_NAME], ja…" at bounding box center [649, 422] width 134 height 700
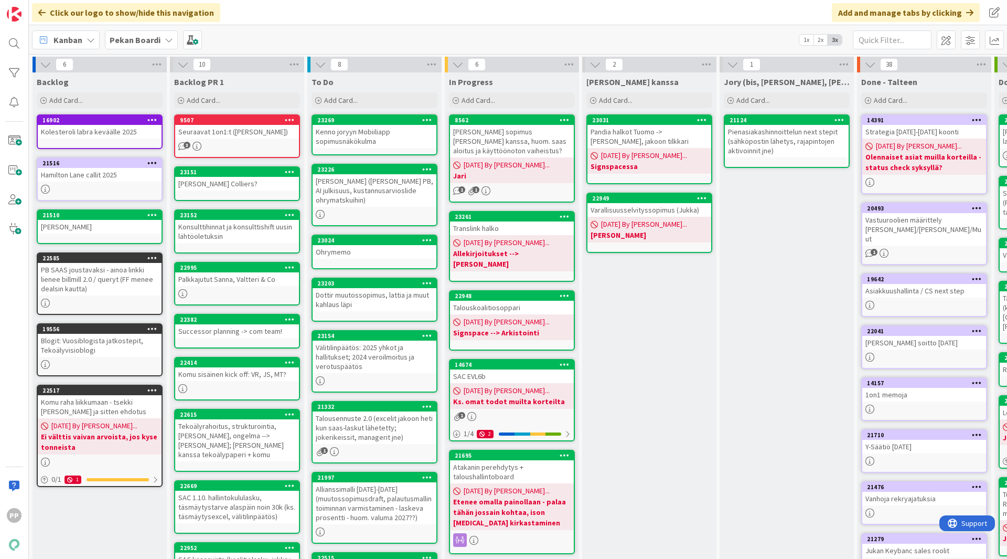
click at [161, 37] on div "Pekan Boardi" at bounding box center [141, 39] width 73 height 19
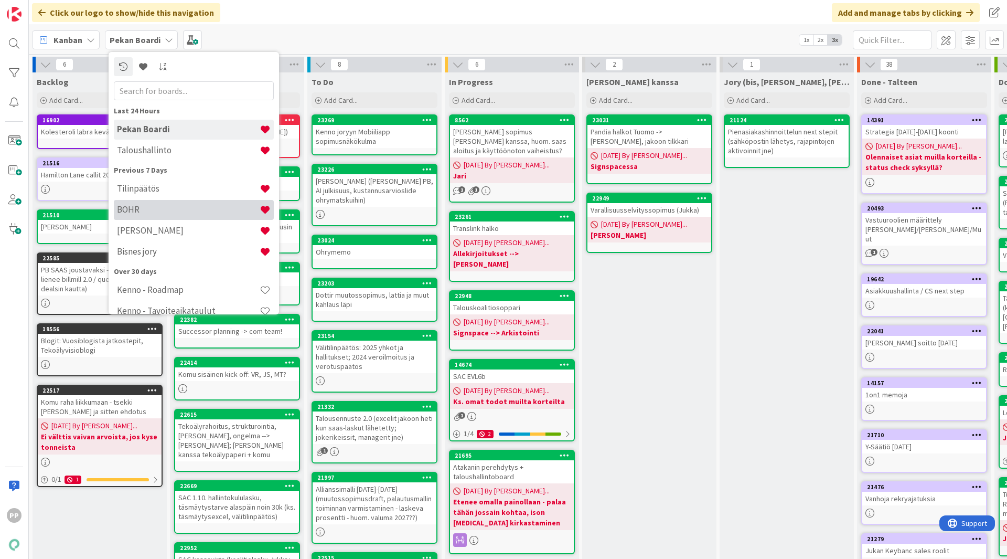
click at [184, 205] on h4 "BOHR" at bounding box center [188, 209] width 143 height 10
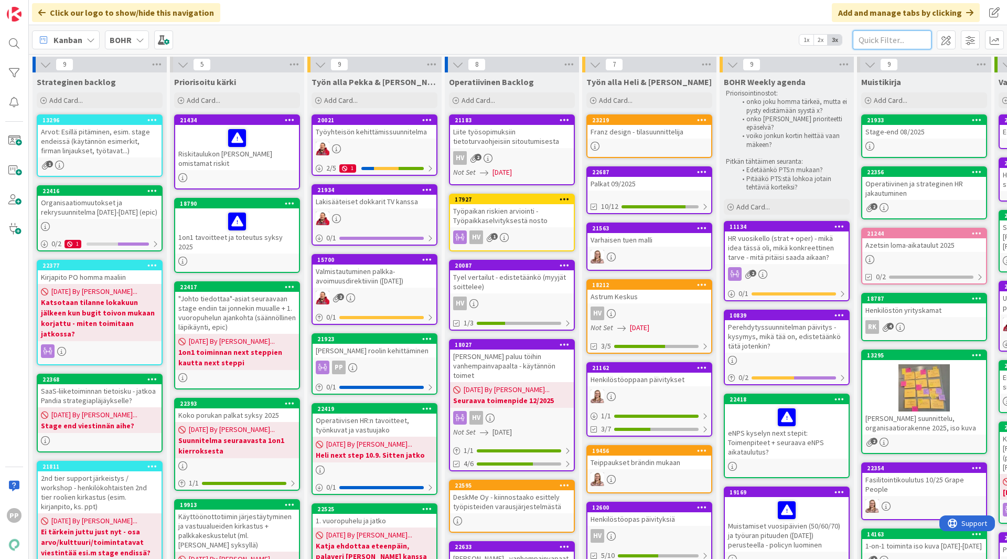
click at [919, 35] on input "text" at bounding box center [892, 39] width 79 height 19
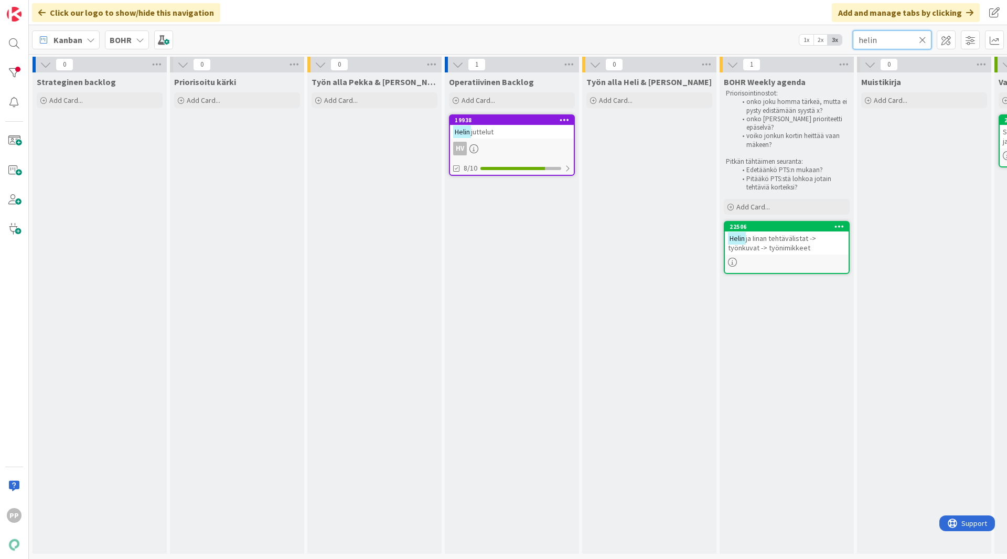
type input "helin"
click at [531, 134] on div "Helin juttelut" at bounding box center [512, 132] width 124 height 14
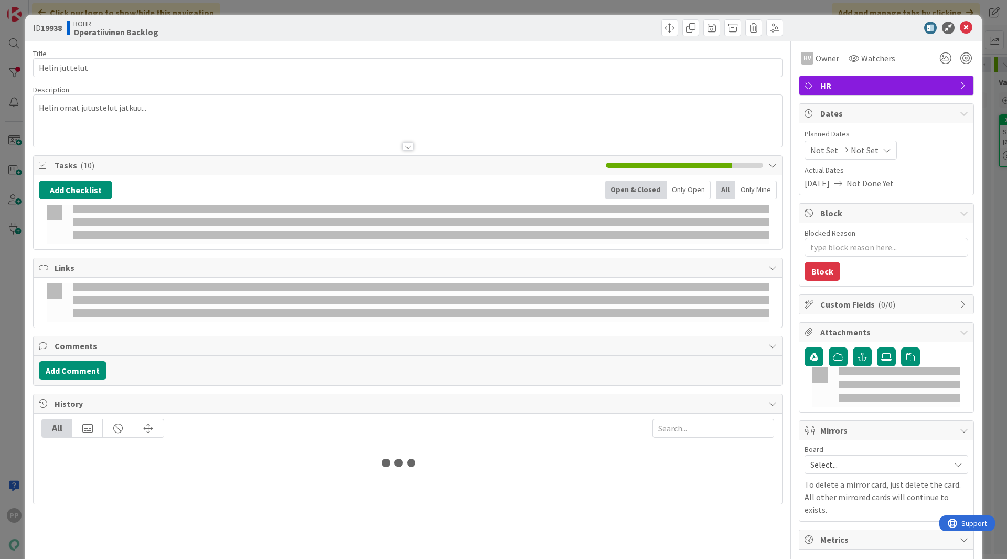
click at [800, 250] on div "Blocked Reason 0 / 256 Block" at bounding box center [887, 254] width 174 height 63
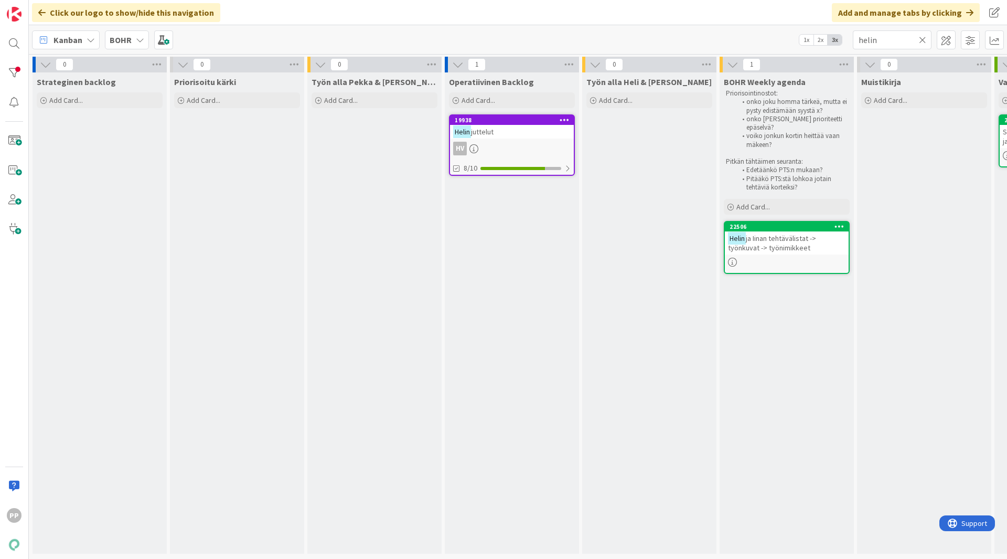
click at [801, 241] on span "ja Iinan tehtävälistat -> työnkuvat -> työnimikkeet" at bounding box center [772, 242] width 88 height 19
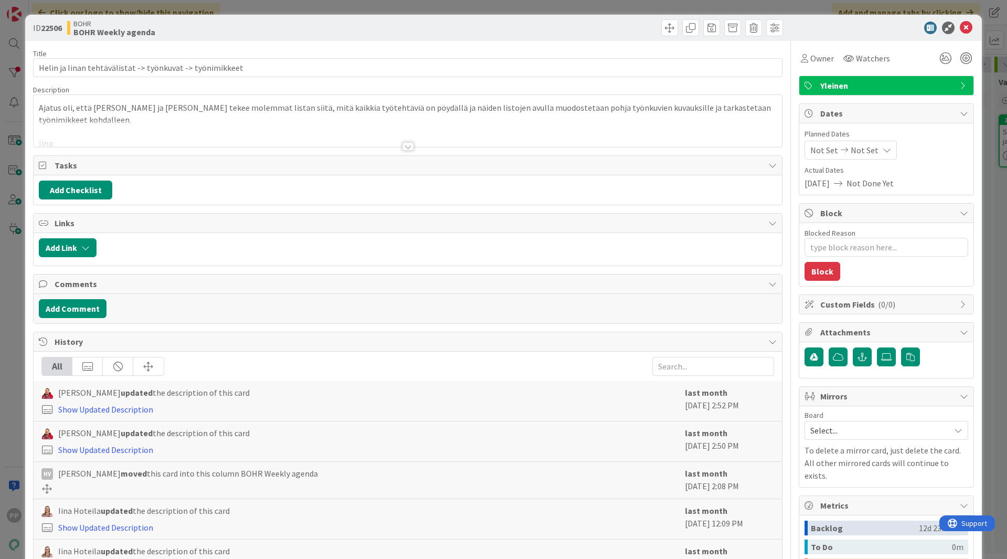
type textarea "x"
click at [291, 125] on div at bounding box center [408, 133] width 749 height 27
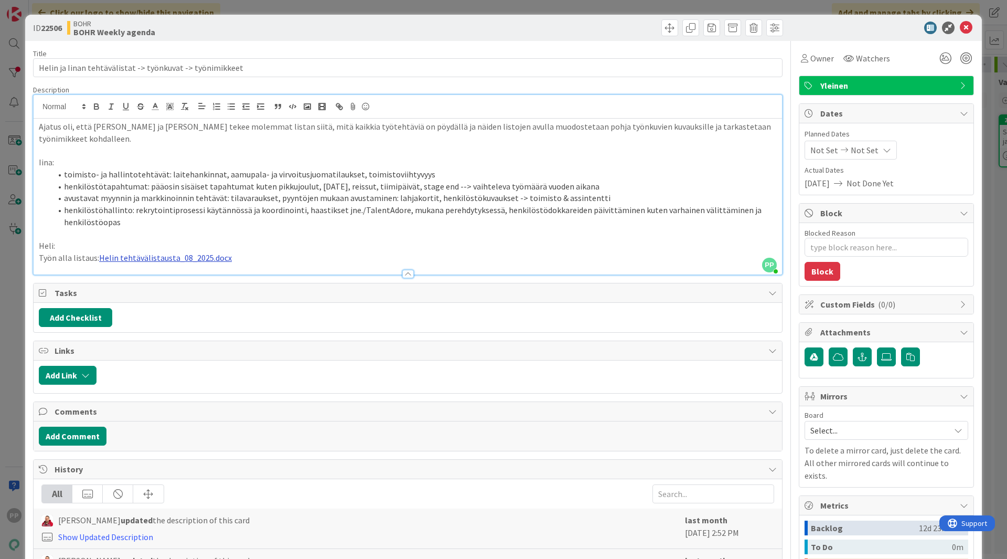
click at [188, 252] on link "Helin tehtävälistausta_08_2025.docx" at bounding box center [165, 257] width 133 height 10
click at [168, 262] on link "[URL][DOMAIN_NAME]" at bounding box center [136, 266] width 72 height 14
